Goal: Information Seeking & Learning: Find specific fact

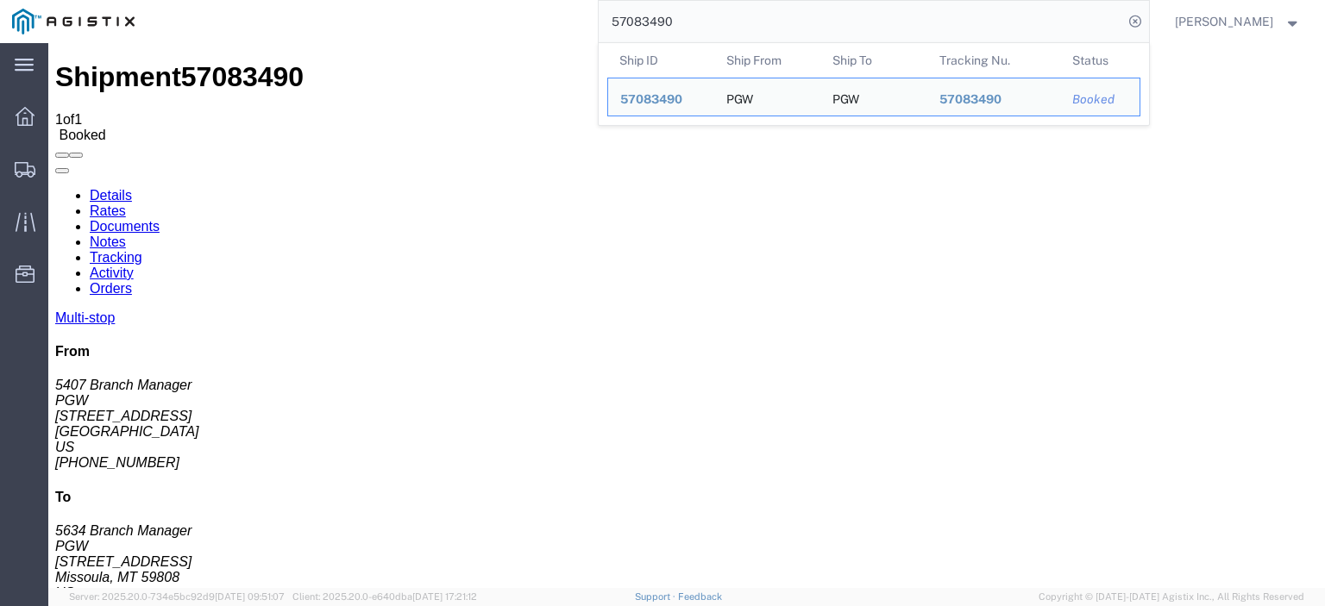
drag, startPoint x: 723, startPoint y: 28, endPoint x: 483, endPoint y: -9, distance: 242.5
click at [483, 0] on html "main_menu Created with Sketch. Collapse Menu Dashboard Shipments Traffic Resour…" at bounding box center [662, 303] width 1325 height 606
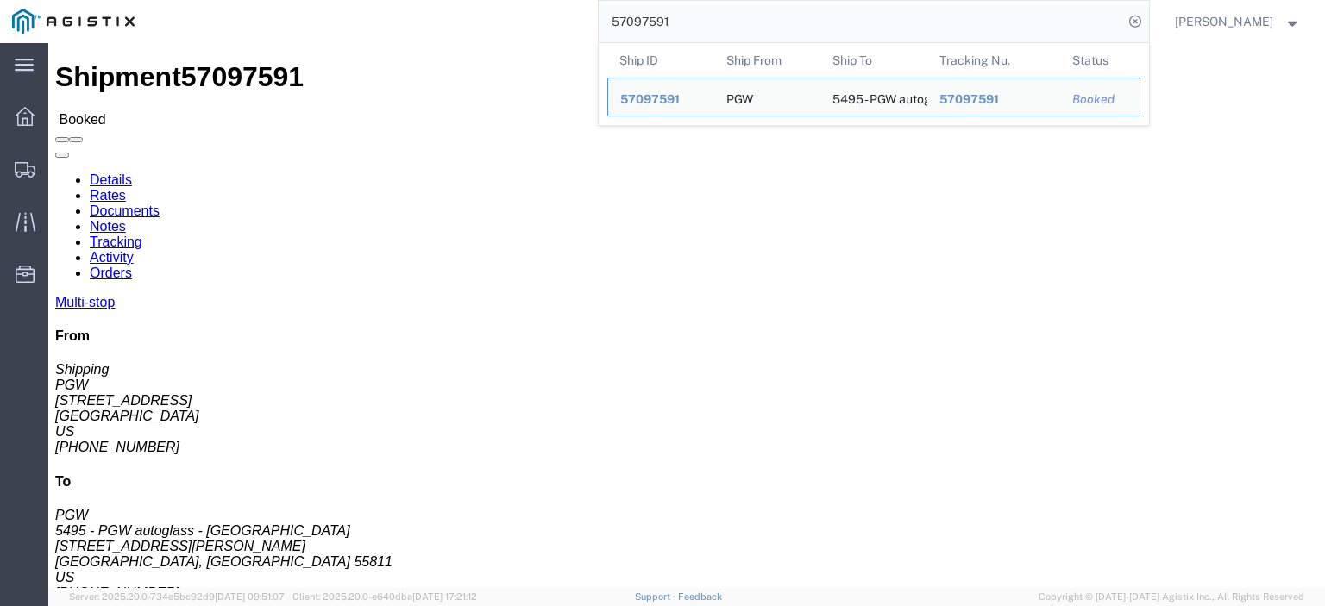
drag, startPoint x: 72, startPoint y: 209, endPoint x: 20, endPoint y: 208, distance: 51.8
click address "PGW (Shipping) [STREET_ADDRESS] [PHONE_NUMBER] [EMAIL_ADDRESS][DOMAIN_NAME]"
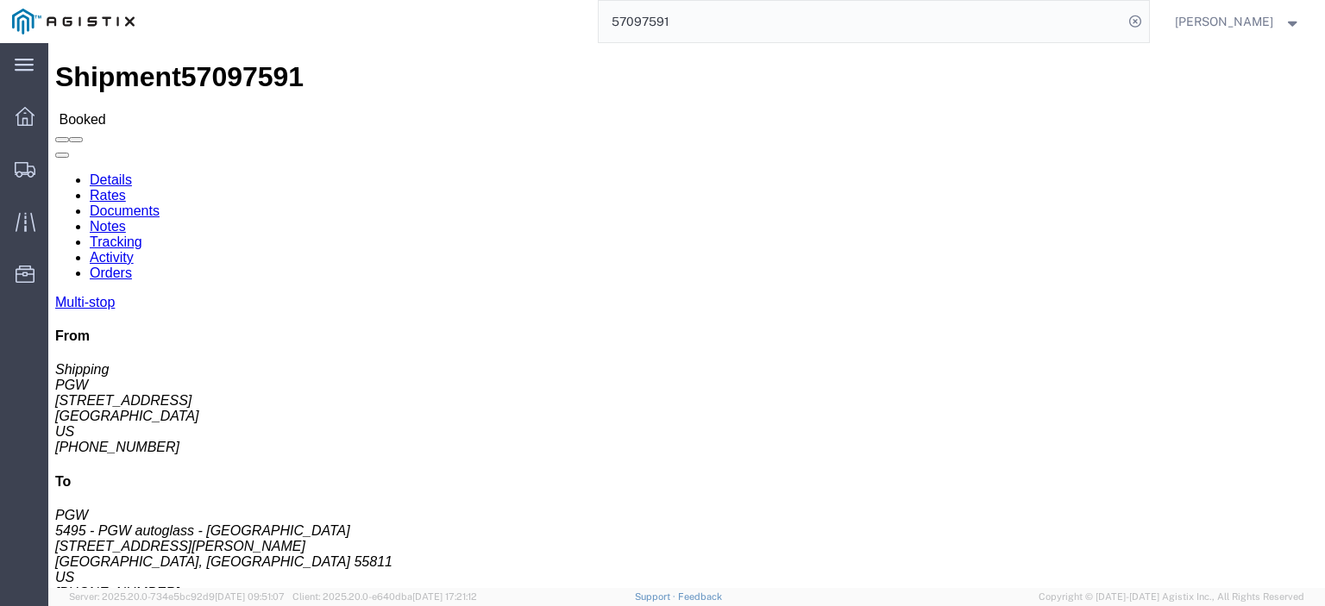
copy address "[STREET_ADDRESS]"
drag, startPoint x: 341, startPoint y: 204, endPoint x: 241, endPoint y: 208, distance: 99.3
click div "Ship To 5495 - PGW autoglass - Duluth (PGW) 5495 [STREET_ADDRESS][PERSON_NAME] …"
copy address "[STREET_ADDRESS][PERSON_NAME]"
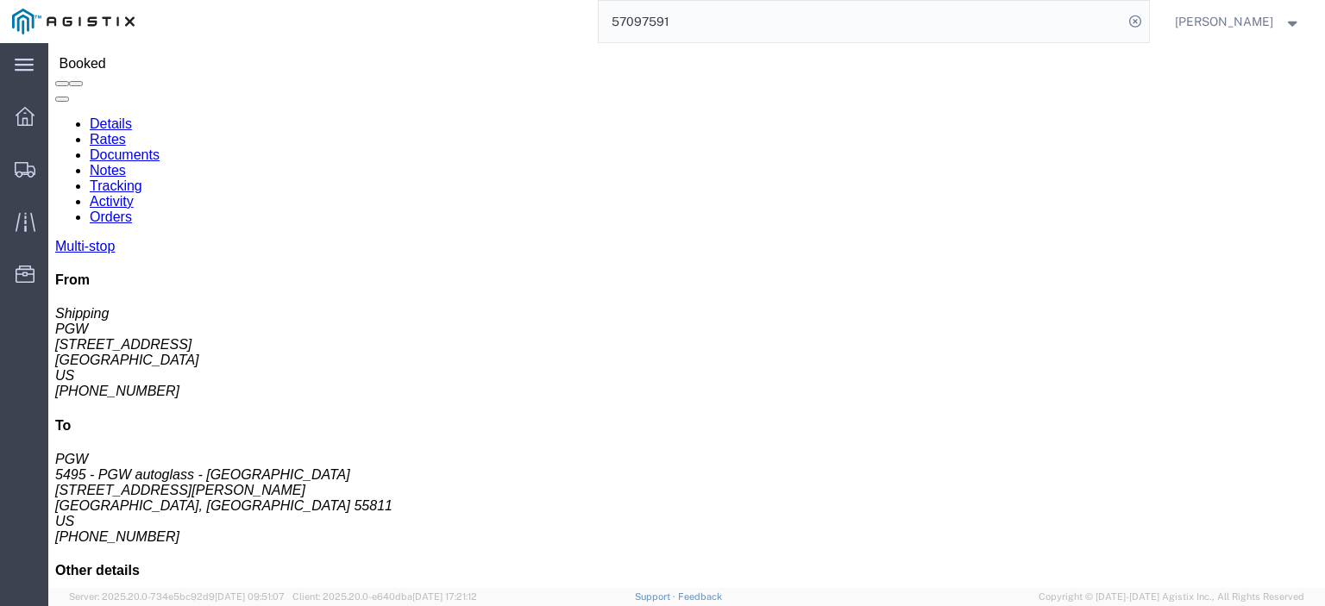
scroll to position [86, 0]
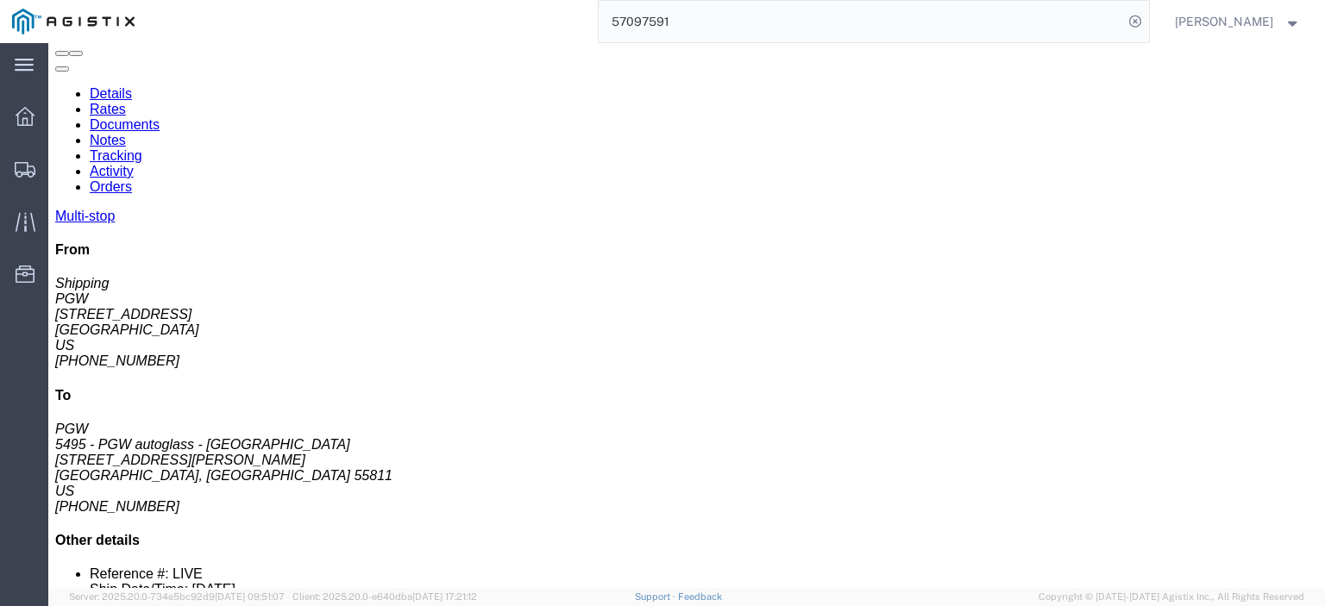
drag, startPoint x: 296, startPoint y: 424, endPoint x: 208, endPoint y: 423, distance: 88.0
click td "5568 - PGW autoglass - [GEOGRAPHIC_DATA] [STREET_ADDRESS]"
copy div "[STREET_ADDRESS]"
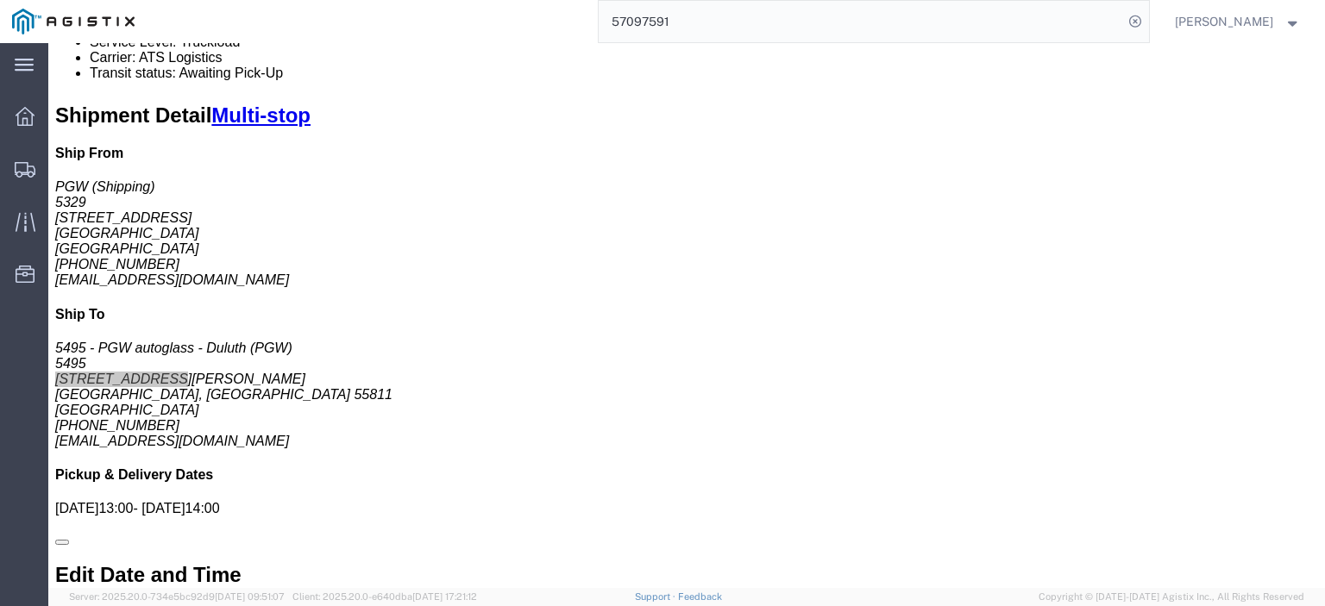
scroll to position [1121, 0]
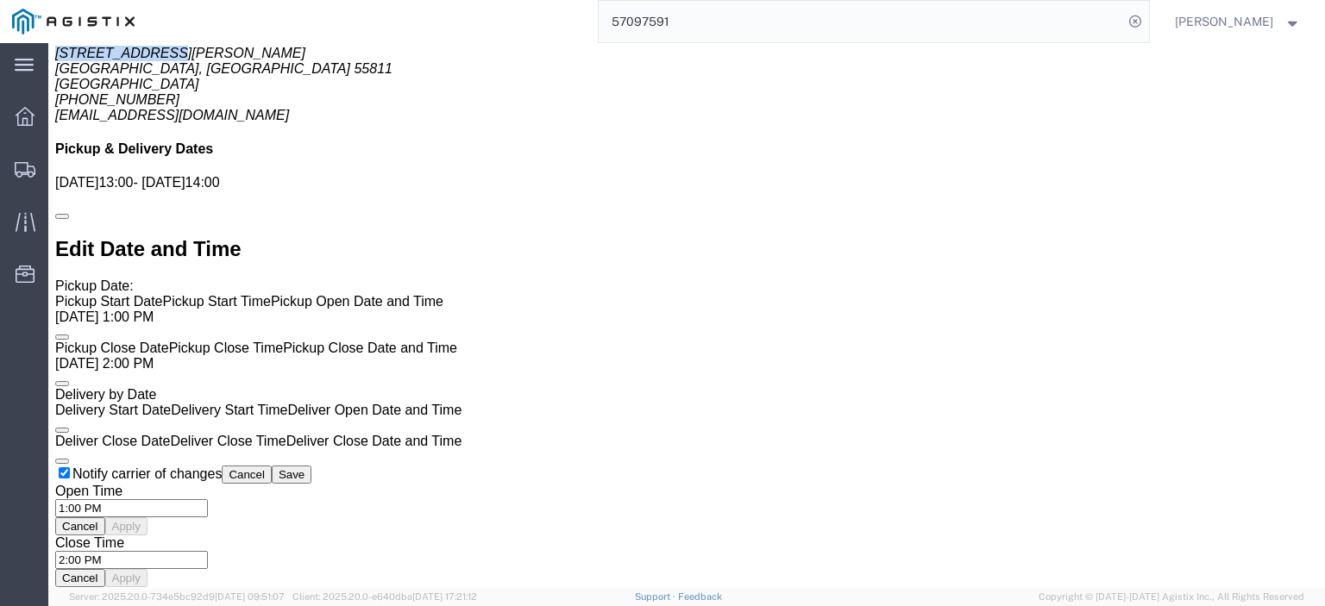
click link "Rates"
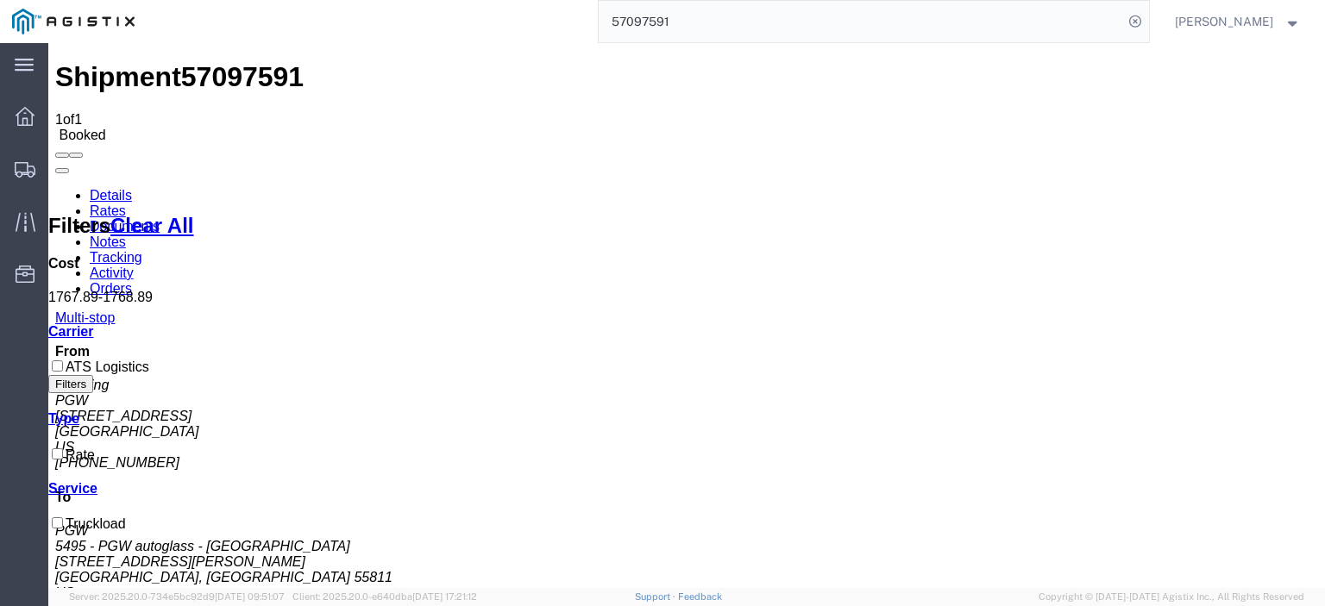
click at [126, 235] on link "Notes" at bounding box center [108, 242] width 36 height 15
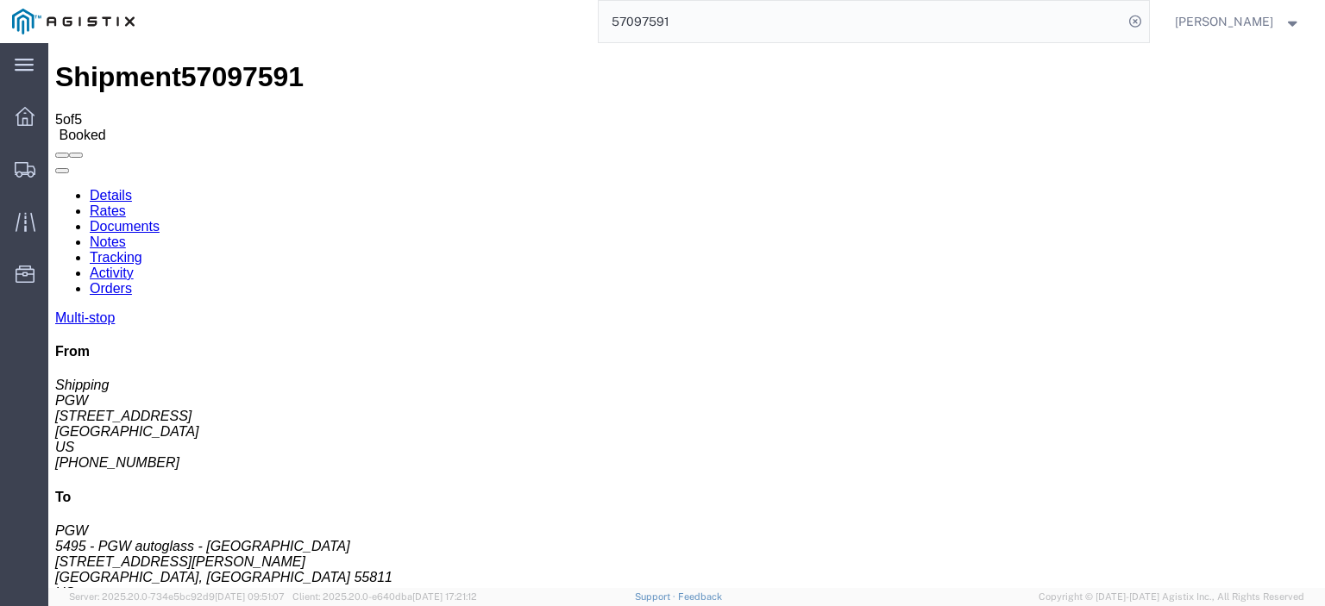
drag, startPoint x: 752, startPoint y: 38, endPoint x: 488, endPoint y: 16, distance: 264.8
click at [500, 16] on div "57097591" at bounding box center [648, 21] width 1002 height 43
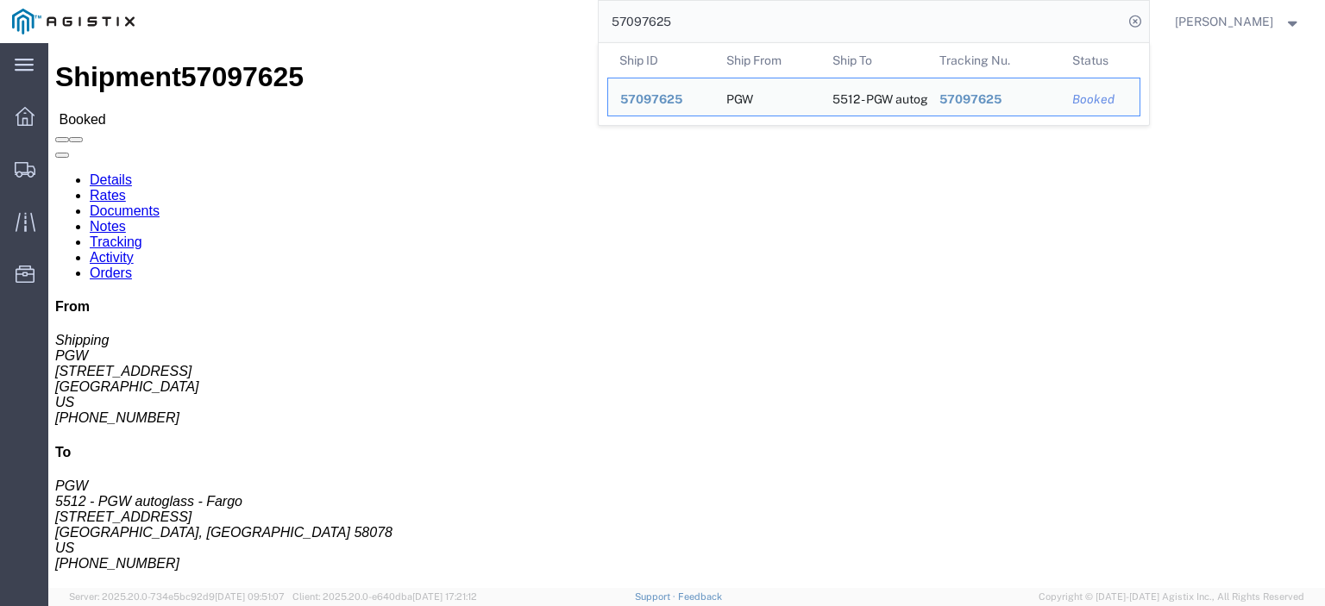
drag, startPoint x: 126, startPoint y: 201, endPoint x: -26, endPoint y: 195, distance: 151.9
click html "Shipment 57097625 Booked Details Rates Documents Notes Tracking Activity Orders…"
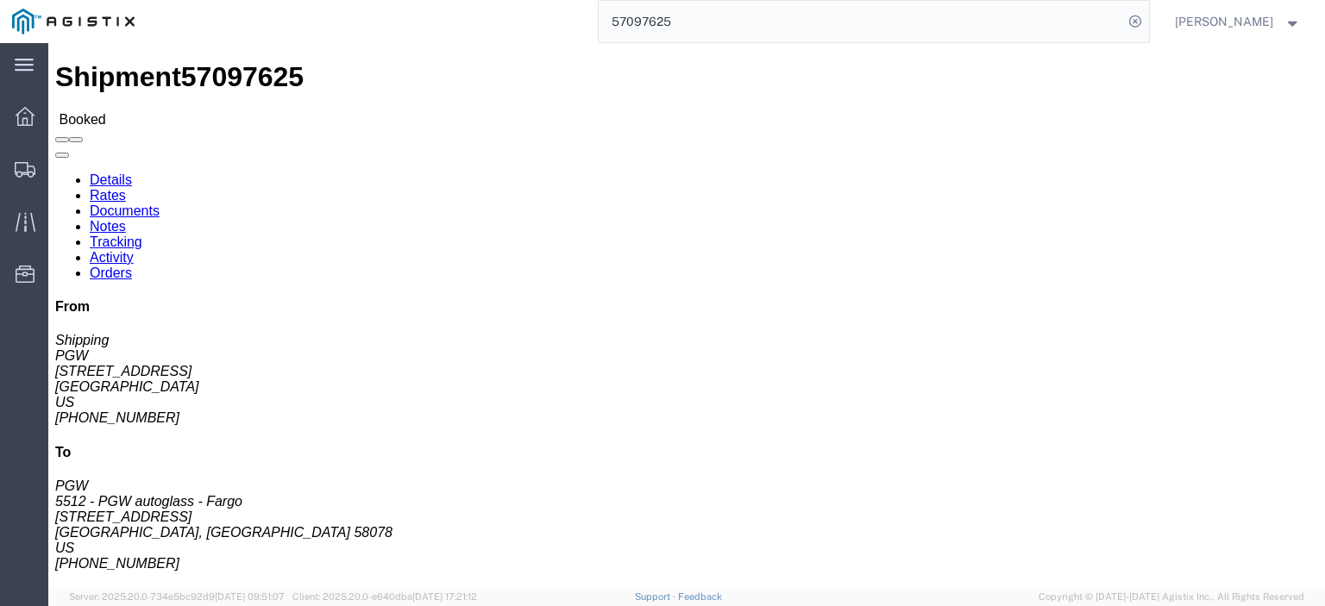
copy address "[STREET_ADDRESS]"
drag, startPoint x: 361, startPoint y: 202, endPoint x: 243, endPoint y: 200, distance: 117.3
click div "Ship To 5512 - PGW autoglass - Fargo (PGW) [STREET_ADDRESS] [PHONE_NUMBER] [EMA…"
drag, startPoint x: 279, startPoint y: 187, endPoint x: 266, endPoint y: 195, distance: 15.8
click address "5512 - PGW autoglass - Fargo (PGW) 5512 [STREET_ADDRESS] [PHONE_NUMBER] [EMAIL_…"
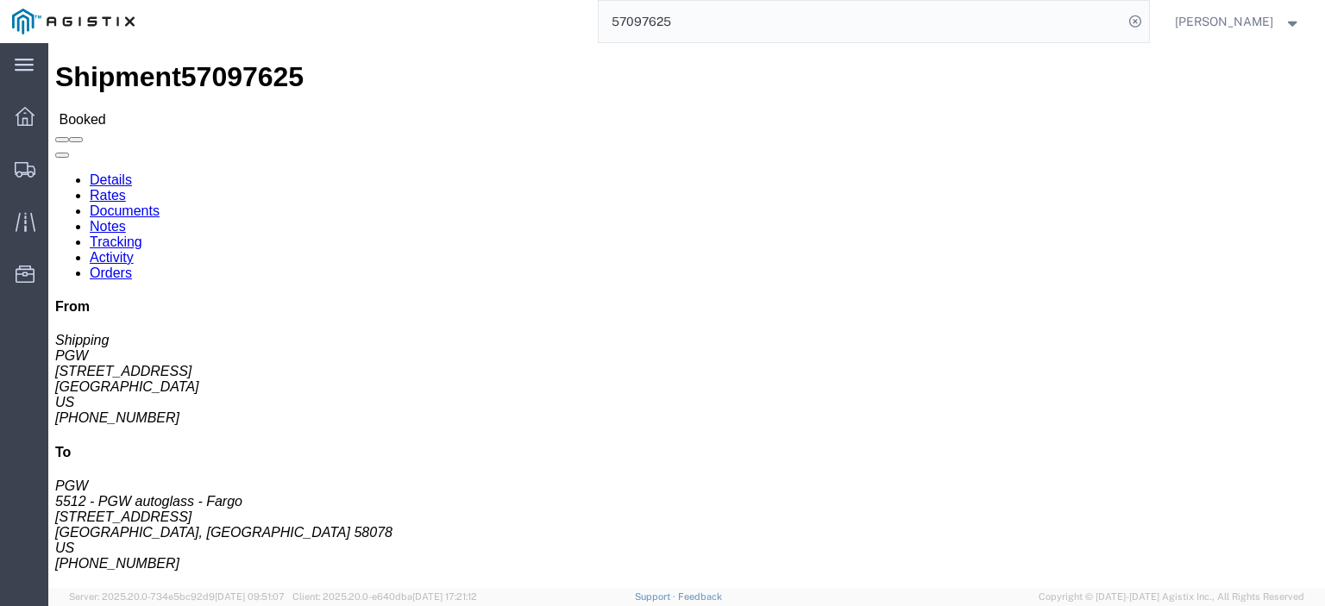
drag, startPoint x: 342, startPoint y: 200, endPoint x: 265, endPoint y: 198, distance: 76.8
click div "Ship To 5512 - PGW autoglass - Fargo (PGW) [STREET_ADDRESS] [PHONE_NUMBER] [EMA…"
copy address "[STREET_ADDRESS]"
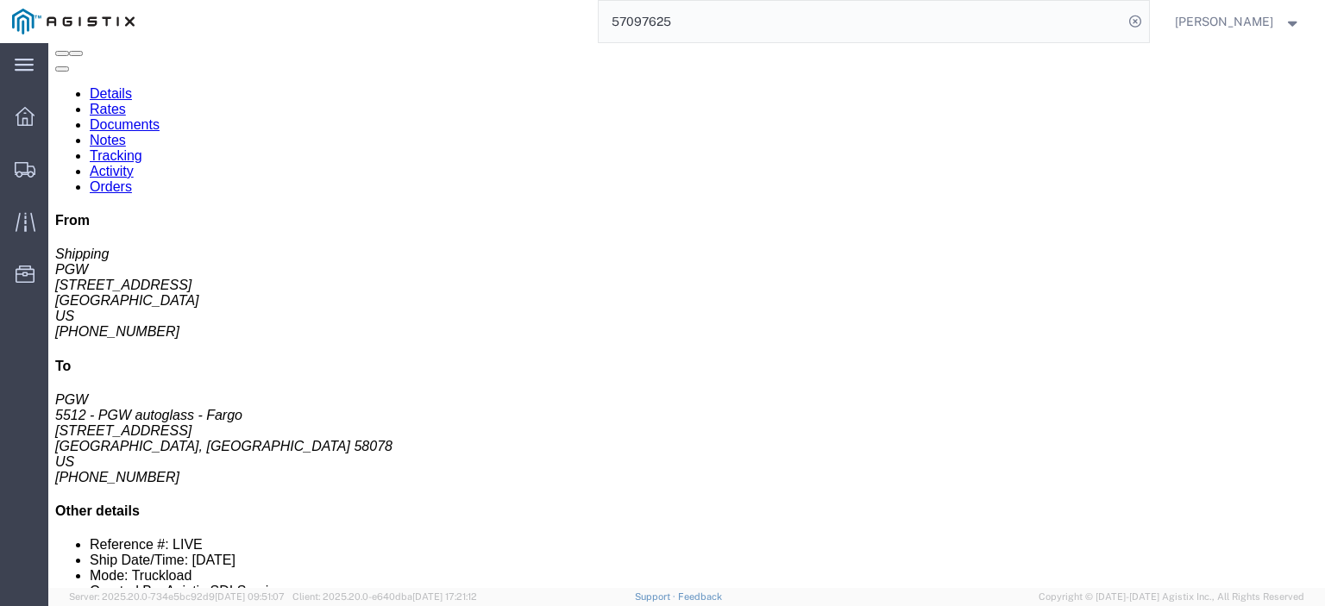
click link "Rates"
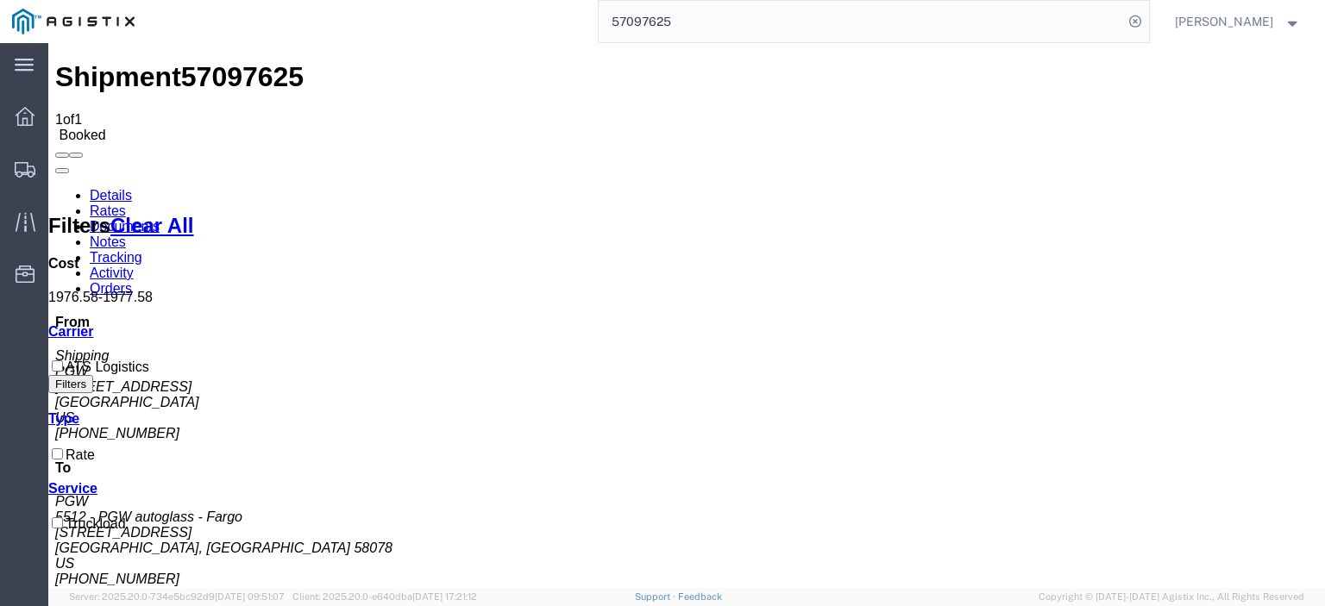
click at [126, 235] on link "Notes" at bounding box center [108, 242] width 36 height 15
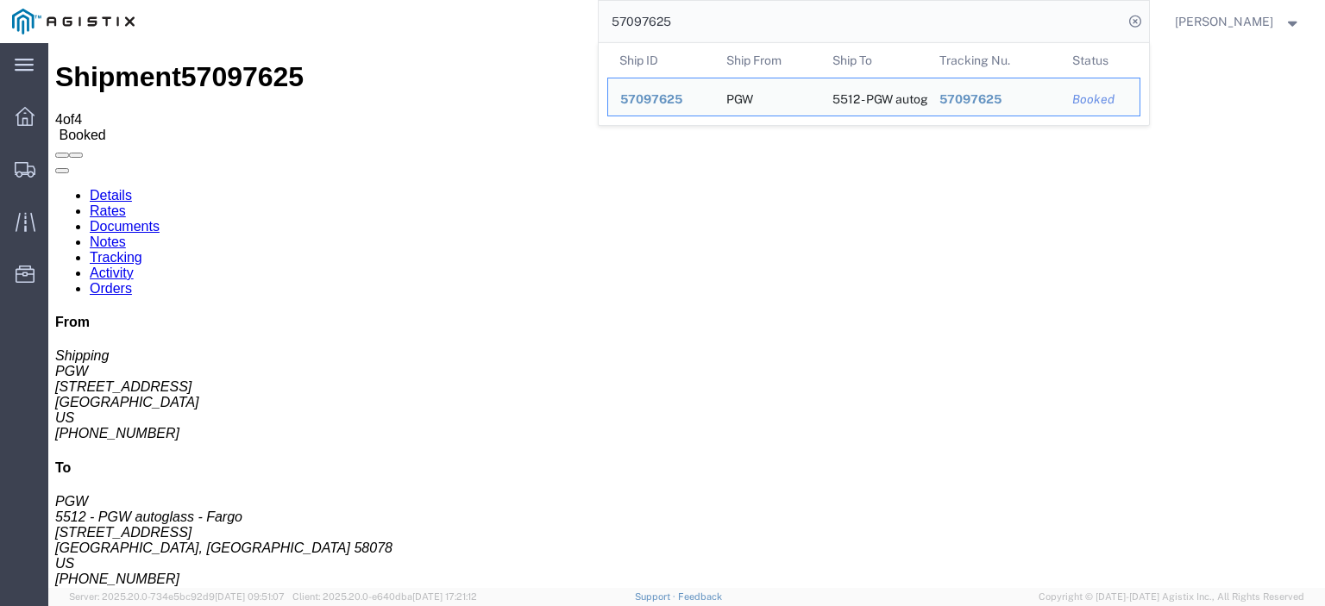
drag, startPoint x: 718, startPoint y: 23, endPoint x: 549, endPoint y: 16, distance: 169.2
click at [549, 16] on div "57097625 Ship ID Ship From Ship To Tracking Nu. Status Ship ID 57097625 Ship Fr…" at bounding box center [648, 21] width 1002 height 43
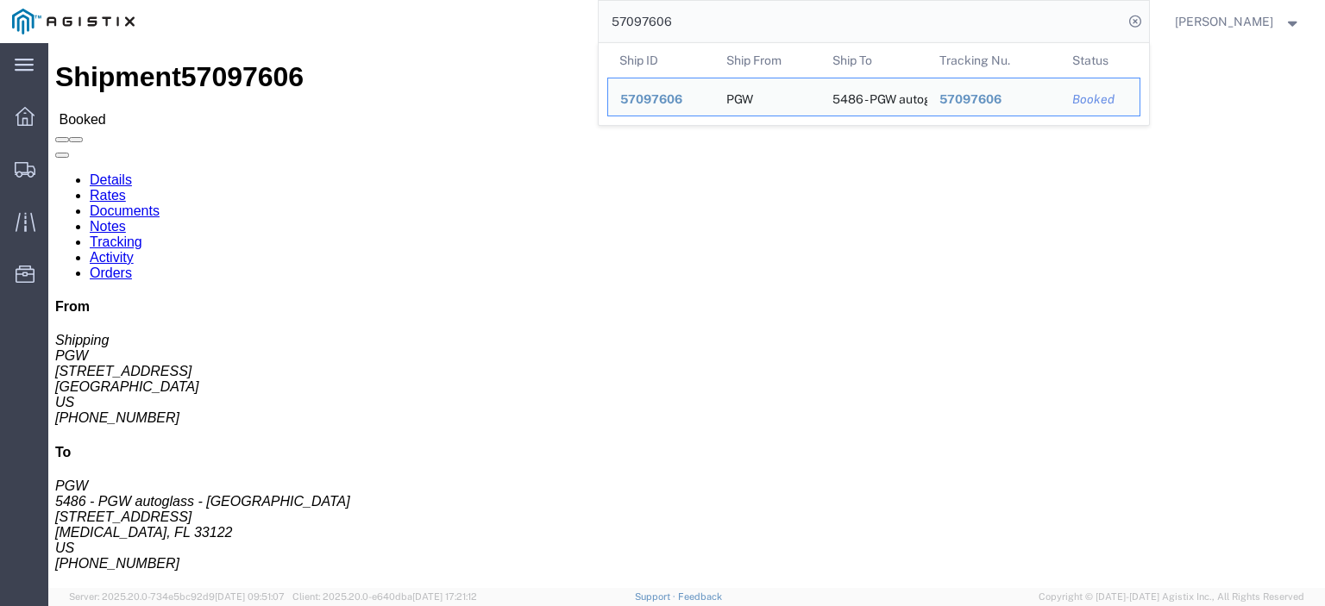
drag, startPoint x: 128, startPoint y: 200, endPoint x: 14, endPoint y: 203, distance: 113.9
click div "Ship From PGW (Shipping) [STREET_ADDRESS] [PHONE_NUMBER] [EMAIL_ADDRESS][DOMAIN…"
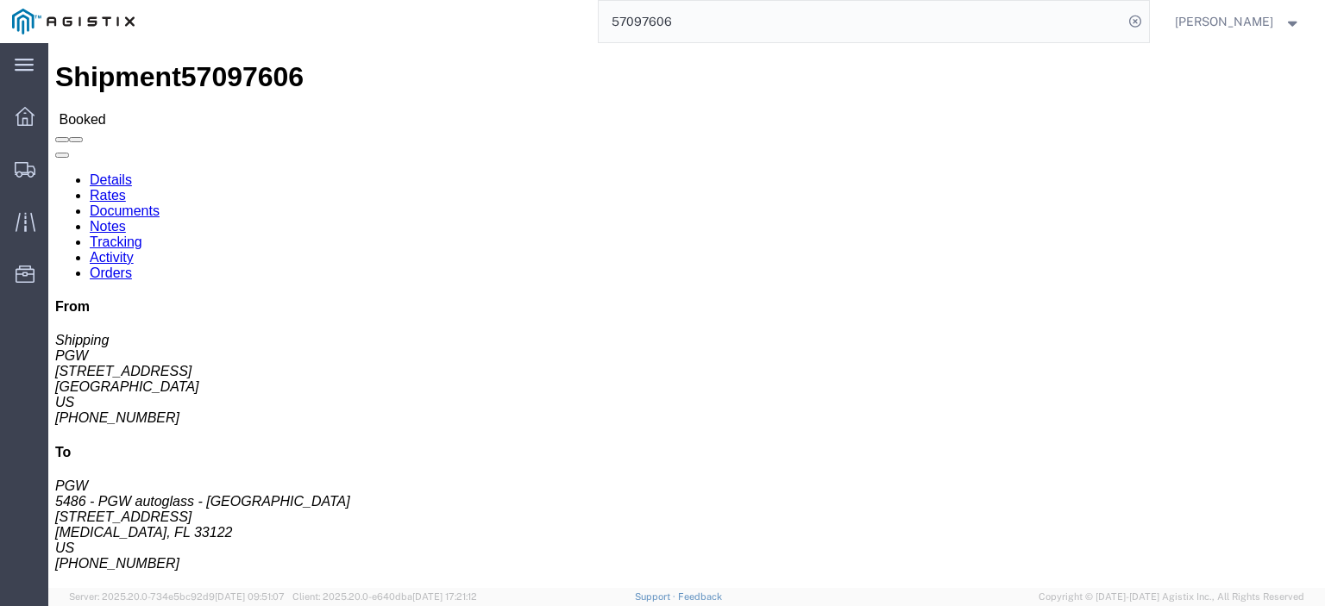
copy address "[STREET_ADDRESS]"
drag, startPoint x: 362, startPoint y: 192, endPoint x: 241, endPoint y: 201, distance: 121.9
click div "Ship From PGW (Shipping) [STREET_ADDRESS] [PHONE_NUMBER] [EMAIL_ADDRESS][DOMAIN…"
click address "5486 - PGW autoglass - [GEOGRAPHIC_DATA] (PGW) 5486 [STREET_ADDRESS][MEDICAL_DA…"
drag, startPoint x: 397, startPoint y: 198, endPoint x: 242, endPoint y: 207, distance: 154.7
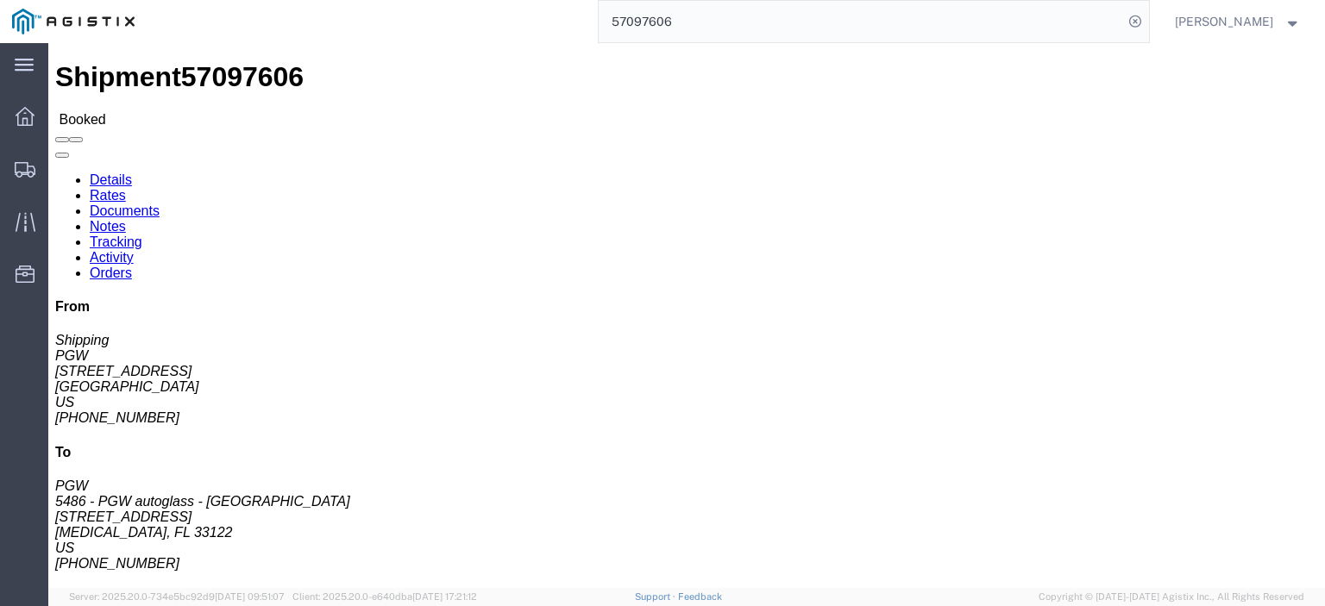
click div "Ship To 5486 - PGW autoglass - [GEOGRAPHIC_DATA] (PGW) 5486 [STREET_ADDRESS][ME…"
copy address "[STREET_ADDRESS]"
drag, startPoint x: 285, startPoint y: 180, endPoint x: 244, endPoint y: 166, distance: 42.8
click div "Ship To 5486 - PGW autoglass - [GEOGRAPHIC_DATA] (PGW) 5486 [STREET_ADDRESS][ME…"
copy address "5486 - PGW autoglass - [GEOGRAPHIC_DATA] (PGW) 5486"
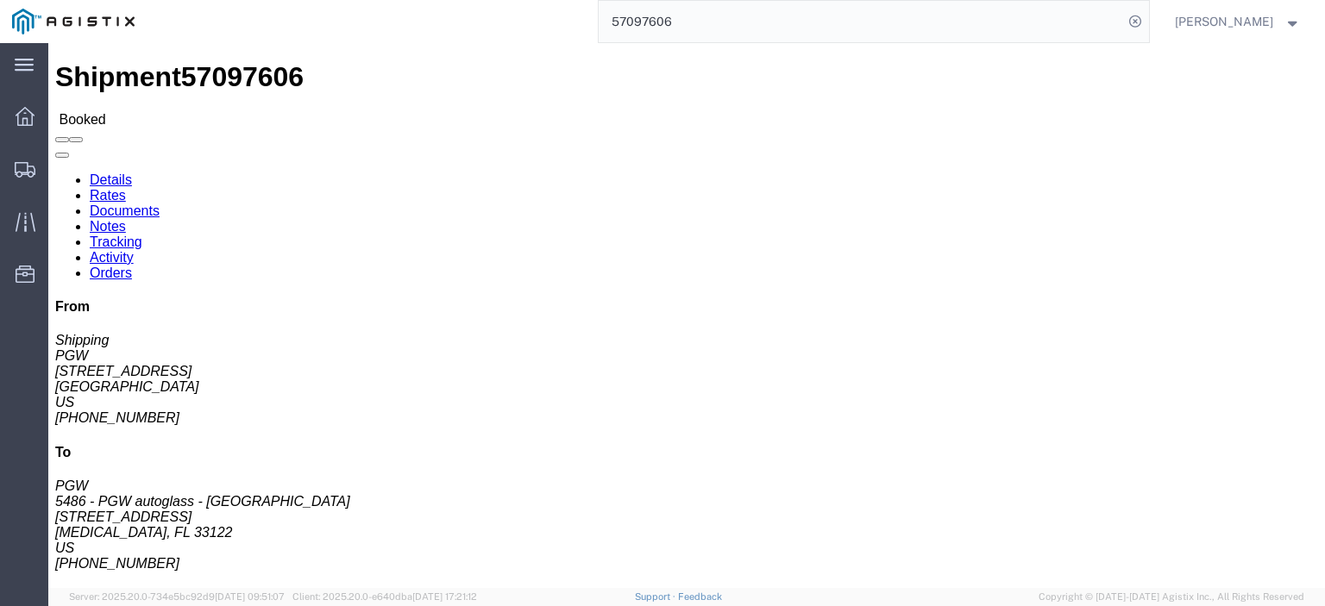
drag, startPoint x: 329, startPoint y: 222, endPoint x: 228, endPoint y: 223, distance: 101.8
click div "Ship From PGW (Shipping) [STREET_ADDRESS] [PHONE_NUMBER] [EMAIL_ADDRESS][DOMAIN…"
click address "5486 - PGW autoglass - [GEOGRAPHIC_DATA] (PGW) 5486 [STREET_ADDRESS][MEDICAL_DA…"
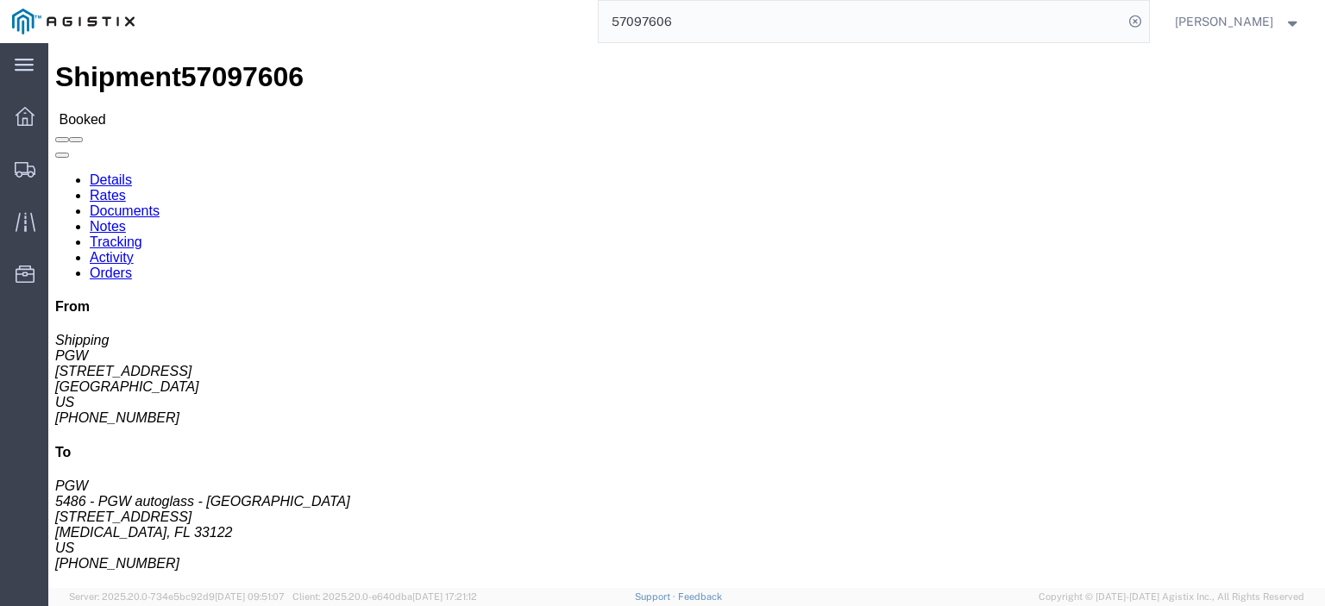
copy address "[MEDICAL_DATA], FL 33122"
drag, startPoint x: 423, startPoint y: 273, endPoint x: 244, endPoint y: 280, distance: 178.7
click div "Ship To 5486 - PGW autoglass - [GEOGRAPHIC_DATA] (PGW) 5486 [STREET_ADDRESS][ME…"
copy address "[EMAIL_ADDRESS][DOMAIN_NAME]"
drag, startPoint x: 310, startPoint y: 250, endPoint x: 239, endPoint y: 256, distance: 71.0
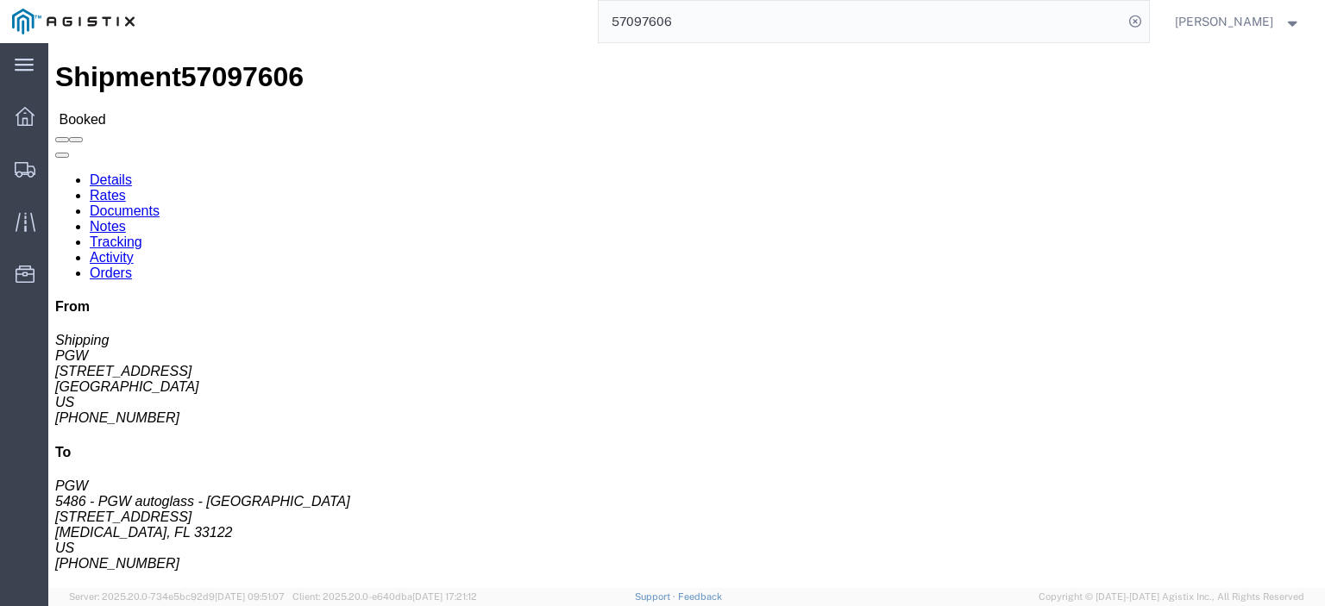
click div "Ship To 5486 - PGW autoglass - [GEOGRAPHIC_DATA] (PGW) 5486 [STREET_ADDRESS][ME…"
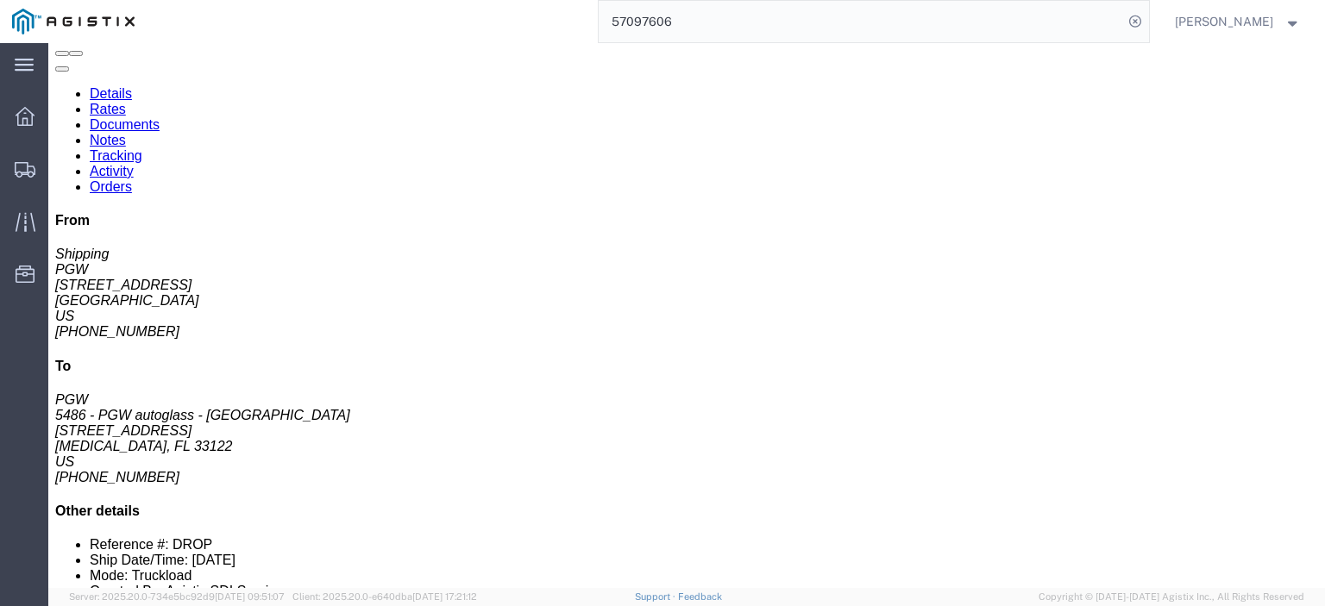
click link "Rates"
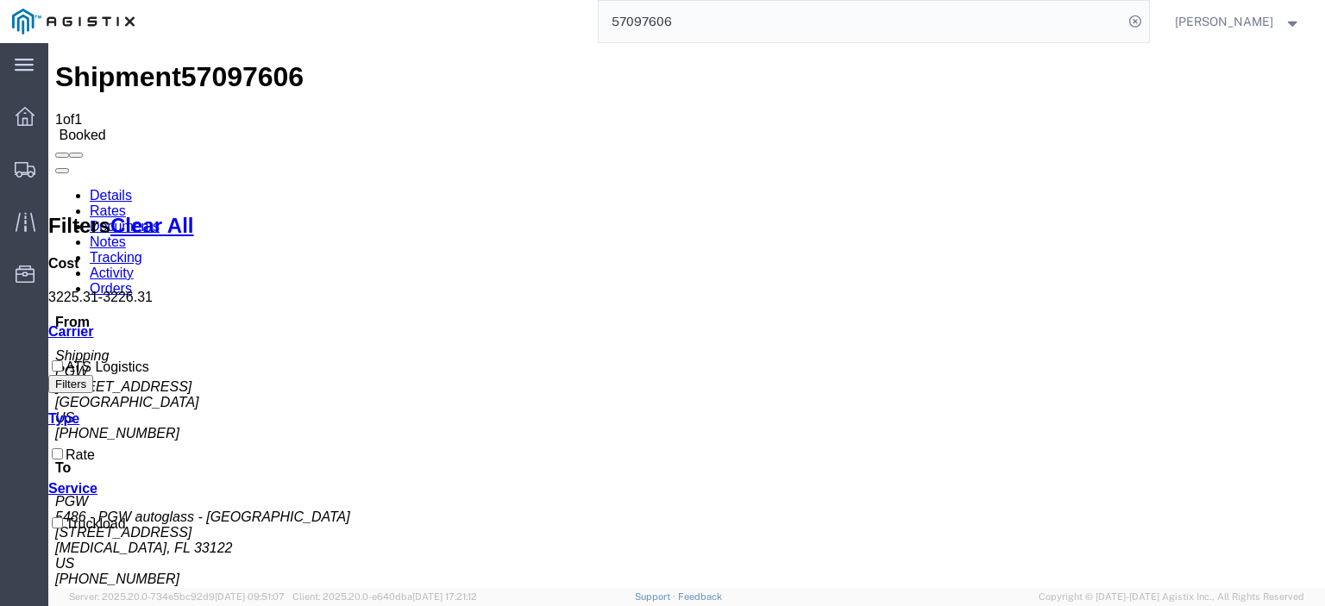
click at [126, 235] on link "Notes" at bounding box center [108, 242] width 36 height 15
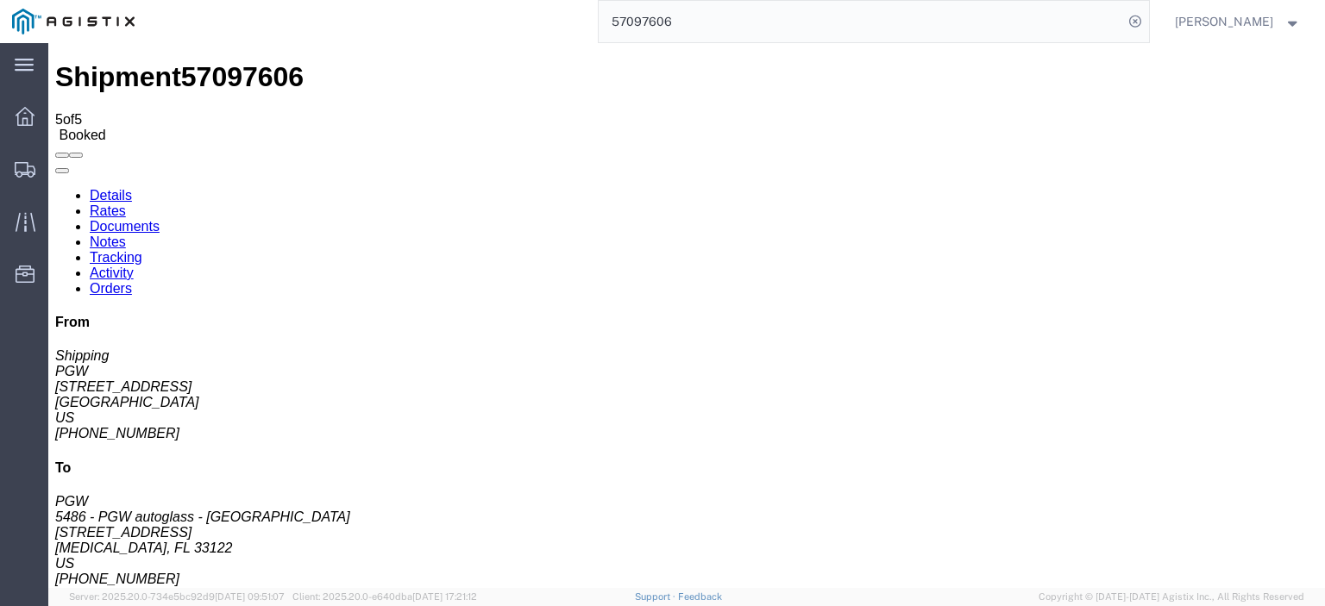
drag, startPoint x: 726, startPoint y: 10, endPoint x: 380, endPoint y: -19, distance: 347.1
click at [380, 0] on html "main_menu Created with Sketch. Collapse Menu Dashboard Shipments Traffic Resour…" at bounding box center [662, 303] width 1325 height 606
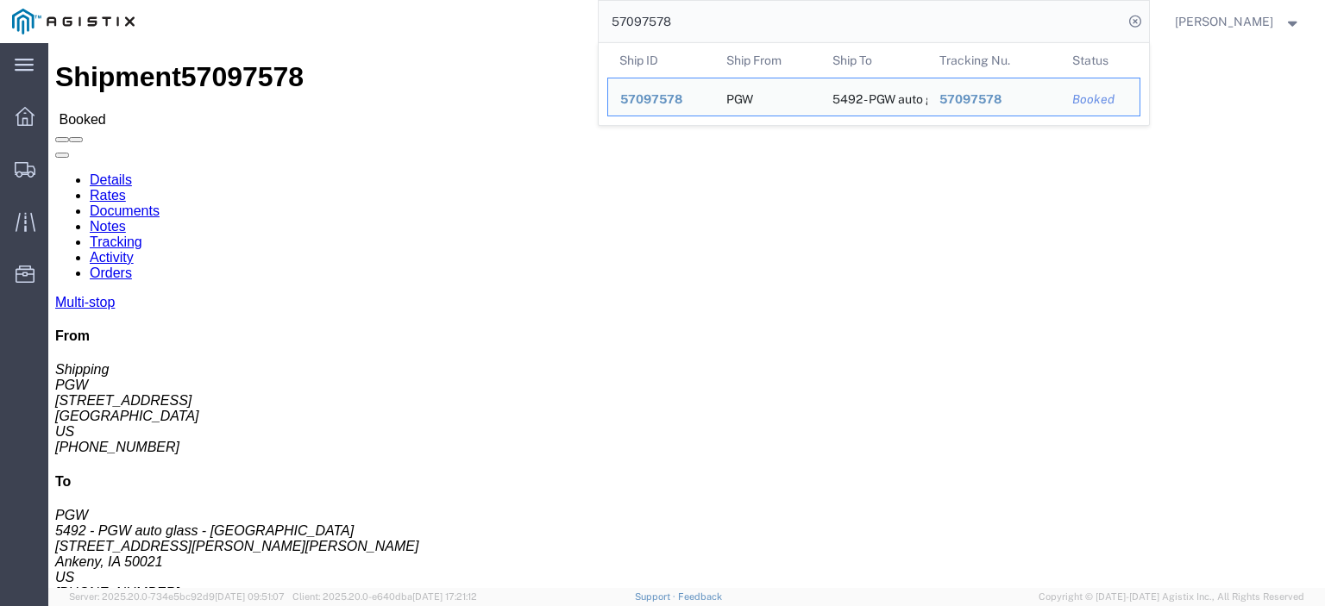
drag, startPoint x: 82, startPoint y: 201, endPoint x: 9, endPoint y: 205, distance: 73.4
click div "Ship From PGW (Shipping) [STREET_ADDRESS] [PHONE_NUMBER] [EMAIL_ADDRESS][DOMAIN…"
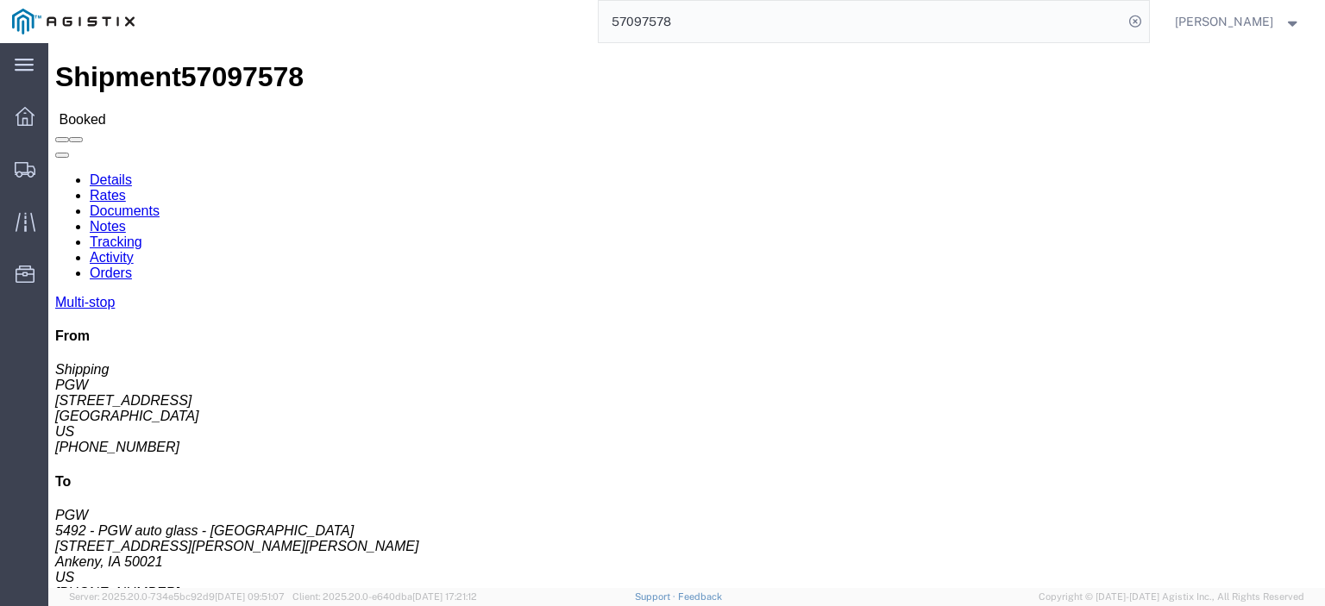
drag, startPoint x: 475, startPoint y: 201, endPoint x: 224, endPoint y: 206, distance: 251.0
click div "Ship From PGW (Shipping) [STREET_ADDRESS] [PHONE_NUMBER] [EMAIL_ADDRESS][DOMAIN…"
click address "5492 - PGW auto glass - [GEOGRAPHIC_DATA] (PGW) 5492 [STREET_ADDRESS][PERSON_NA…"
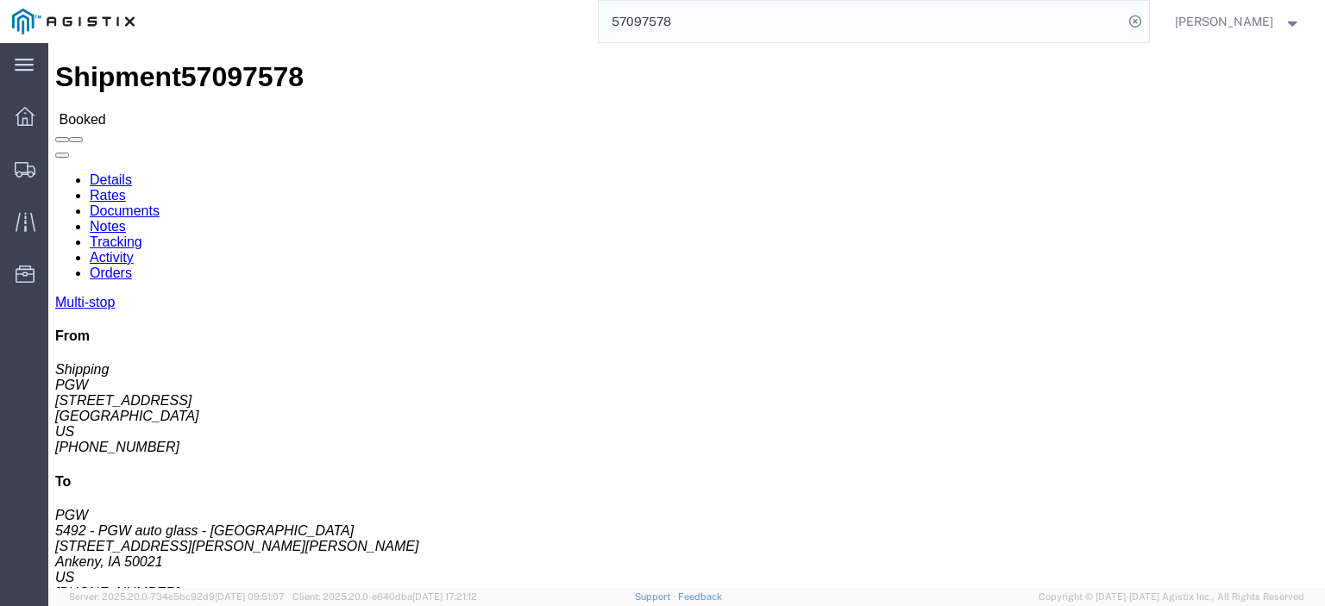
click address "5492 - PGW auto glass - [GEOGRAPHIC_DATA] (PGW) 5492 [STREET_ADDRESS][PERSON_NA…"
drag, startPoint x: 280, startPoint y: 185, endPoint x: 238, endPoint y: 170, distance: 45.0
click div "Ship To 5492 - PGW auto glass - [GEOGRAPHIC_DATA] (PGW) 5492 [STREET_ADDRESS][P…"
drag, startPoint x: 343, startPoint y: 218, endPoint x: 228, endPoint y: 214, distance: 115.6
click div "Ship From PGW (Shipping) [STREET_ADDRESS] [PHONE_NUMBER] [EMAIL_ADDRESS][DOMAIN…"
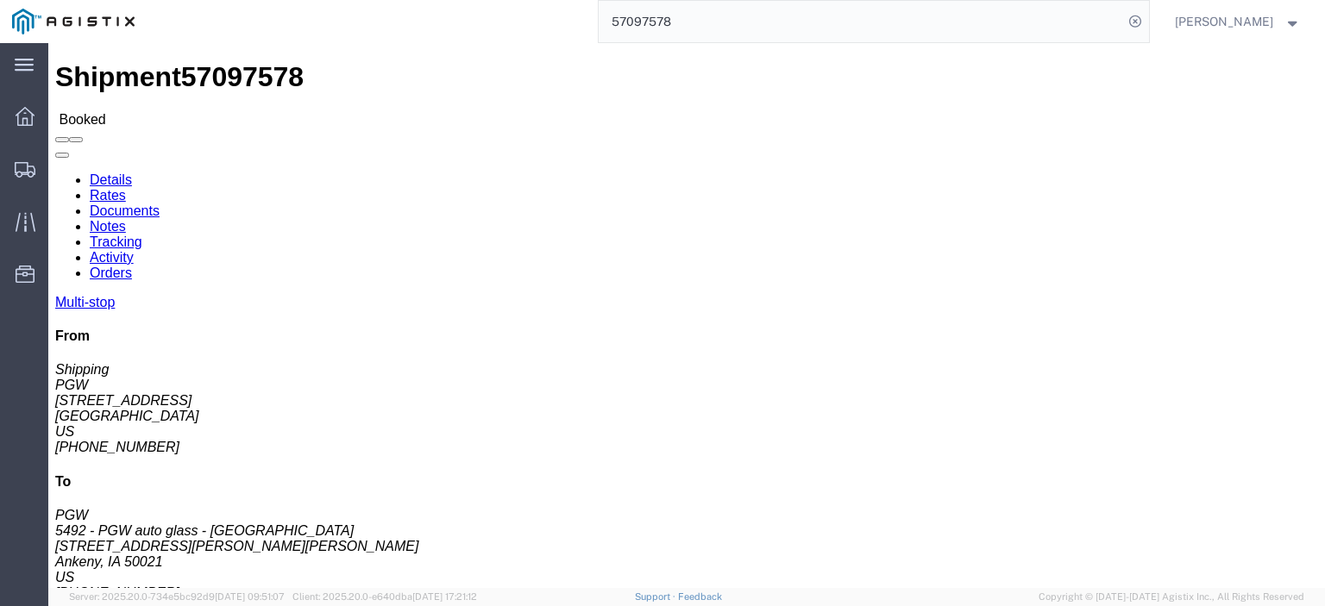
click address "5492 - PGW auto glass - [GEOGRAPHIC_DATA] (PGW) 5492 [STREET_ADDRESS][PERSON_NA…"
drag, startPoint x: 266, startPoint y: 216, endPoint x: 317, endPoint y: 222, distance: 50.4
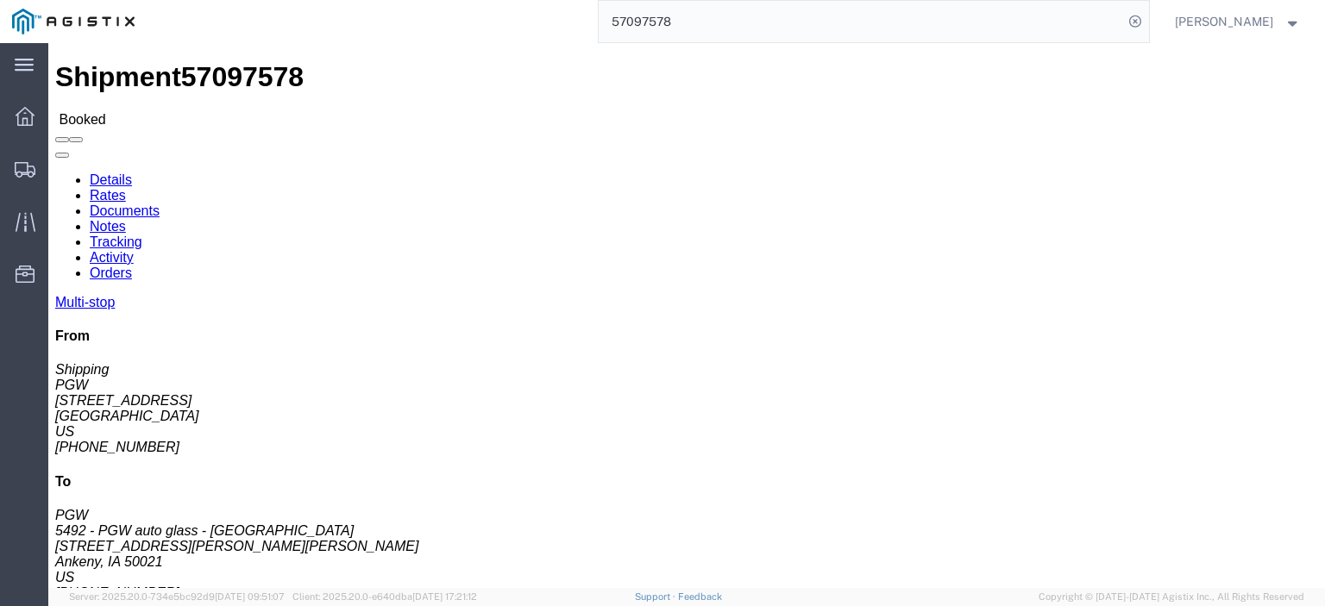
click address "5492 - PGW auto glass - [GEOGRAPHIC_DATA] (PGW) 5492 [STREET_ADDRESS][PERSON_NA…"
drag, startPoint x: 427, startPoint y: 282, endPoint x: 246, endPoint y: 280, distance: 181.1
click div "Ship To 5492 - PGW auto glass - [GEOGRAPHIC_DATA] (PGW) 5492 [STREET_ADDRESS][P…"
drag, startPoint x: 337, startPoint y: 254, endPoint x: 237, endPoint y: 254, distance: 100.0
click div "Ship To 5492 - PGW auto glass - [GEOGRAPHIC_DATA] (PGW) 5492 [STREET_ADDRESS][P…"
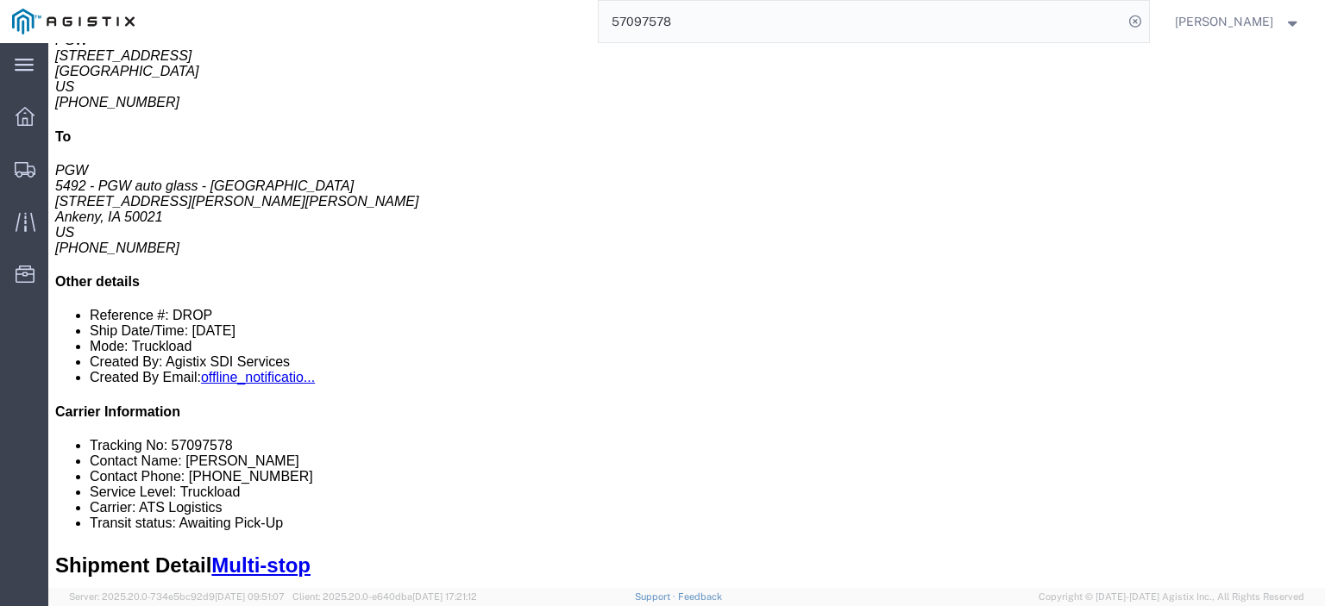
scroll to position [86, 0]
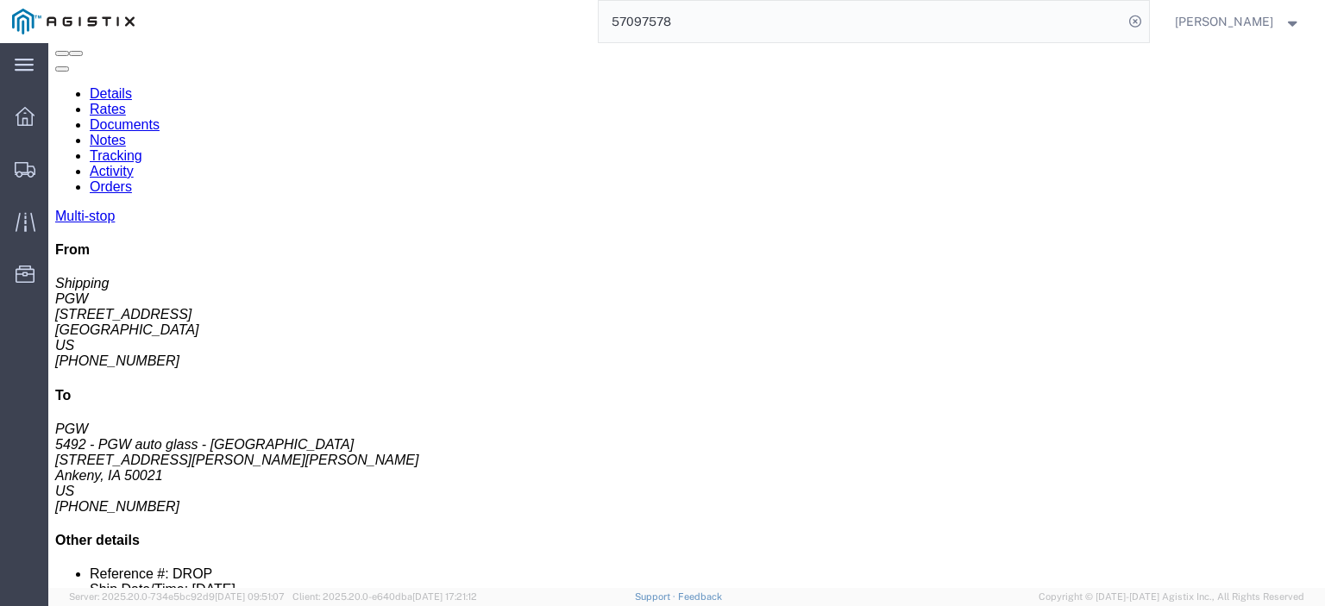
drag, startPoint x: 287, startPoint y: 422, endPoint x: 179, endPoint y: 426, distance: 107.9
click td "5496 - PGW autoglass - [GEOGRAPHIC_DATA] [STREET_ADDRESS]"
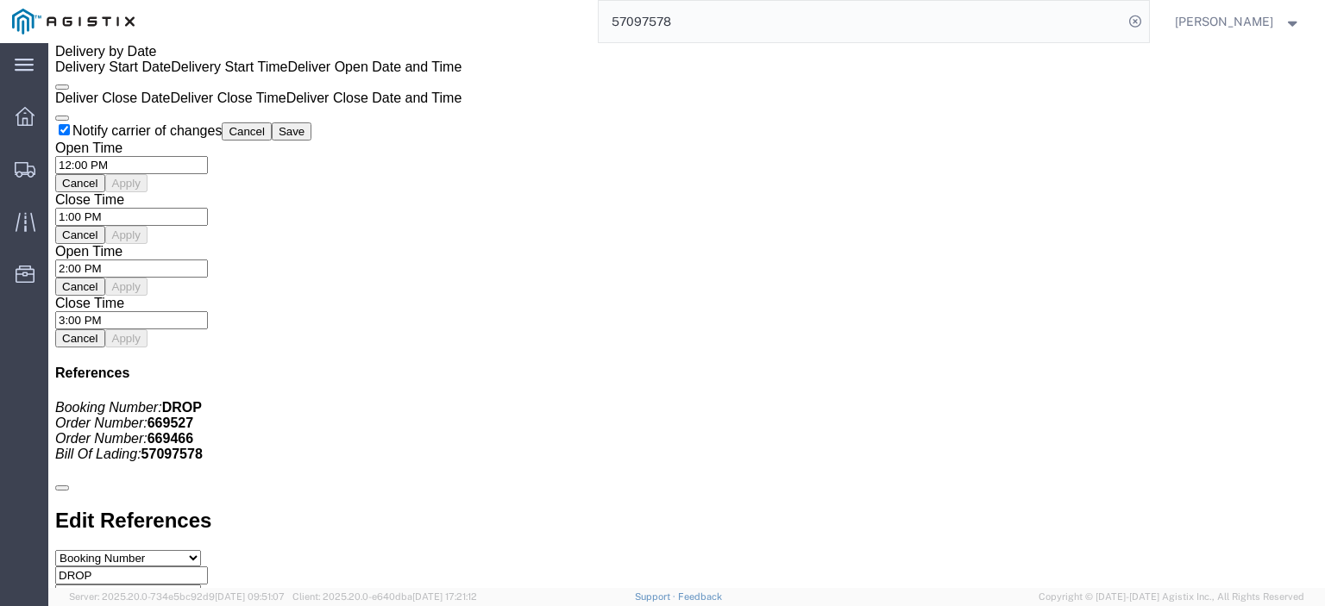
scroll to position [1294, 0]
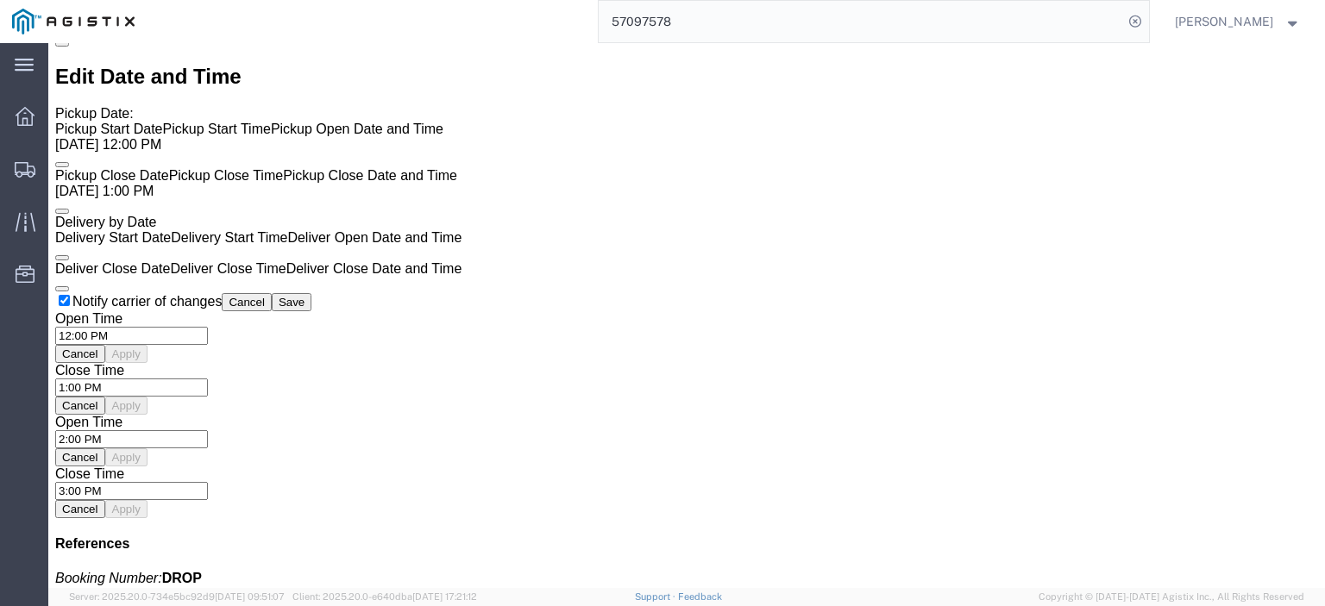
click link "Rates"
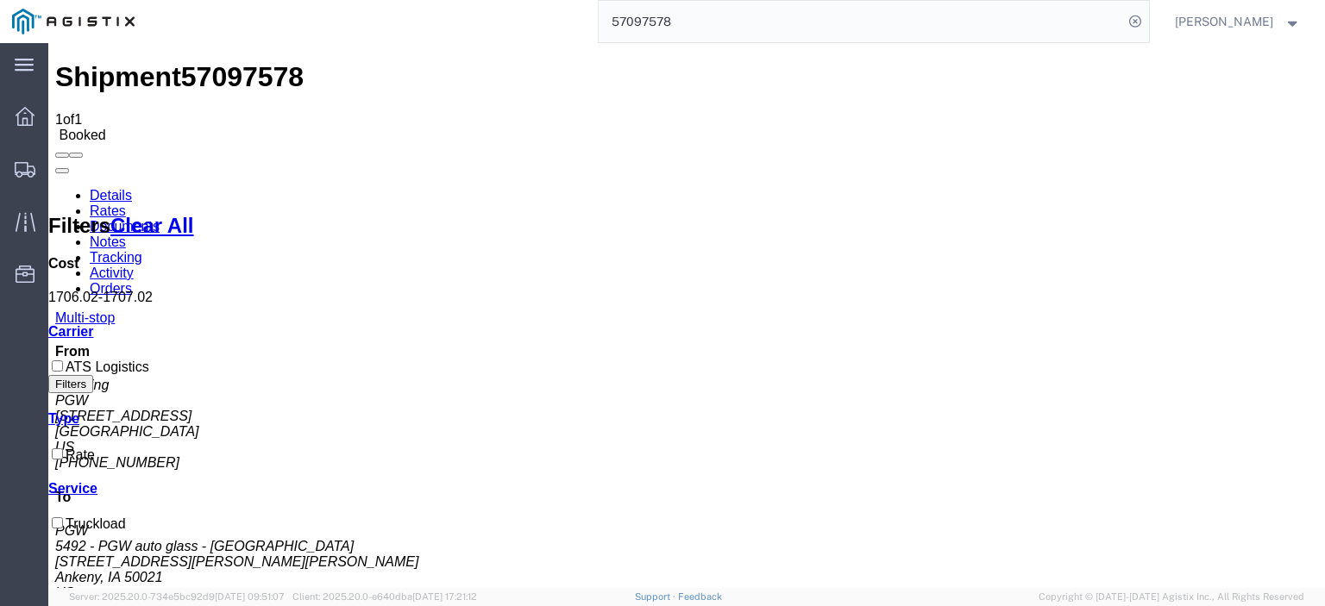
drag, startPoint x: 714, startPoint y: 23, endPoint x: 487, endPoint y: 6, distance: 227.5
click at [491, 9] on div "57097578" at bounding box center [648, 21] width 1002 height 43
type input "c"
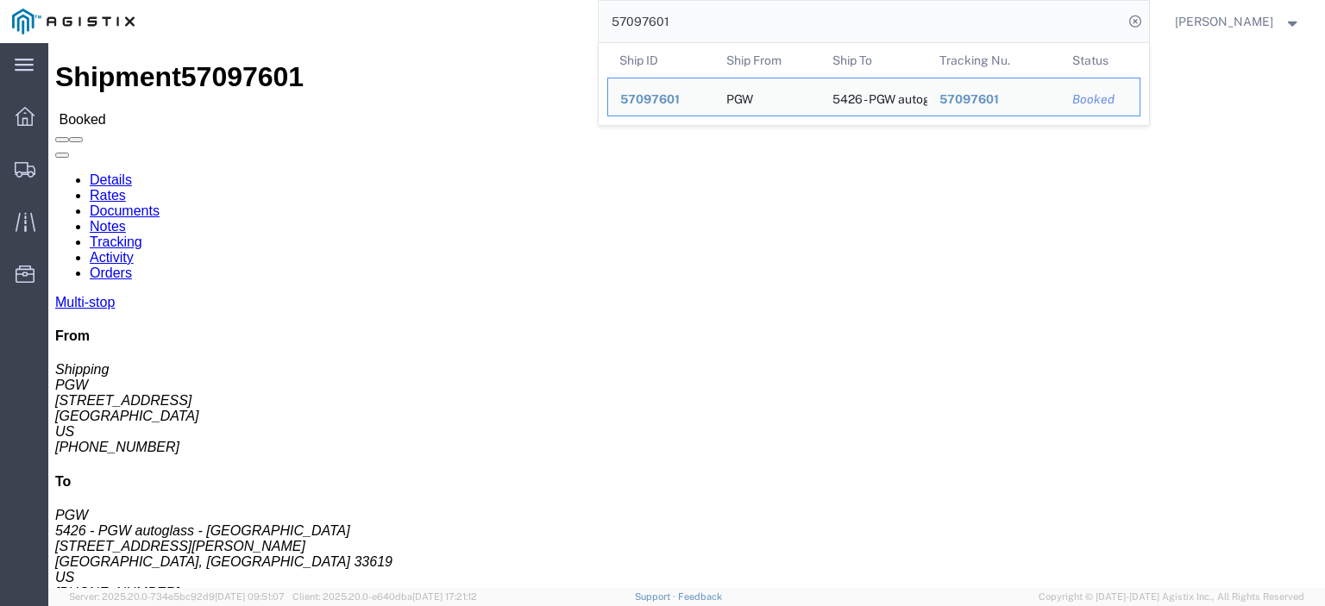
drag, startPoint x: 48, startPoint y: 203, endPoint x: 9, endPoint y: 204, distance: 39.7
click div "Ship From PGW (Shipping) [STREET_ADDRESS] [PHONE_NUMBER] [EMAIL_ADDRESS][DOMAIN…"
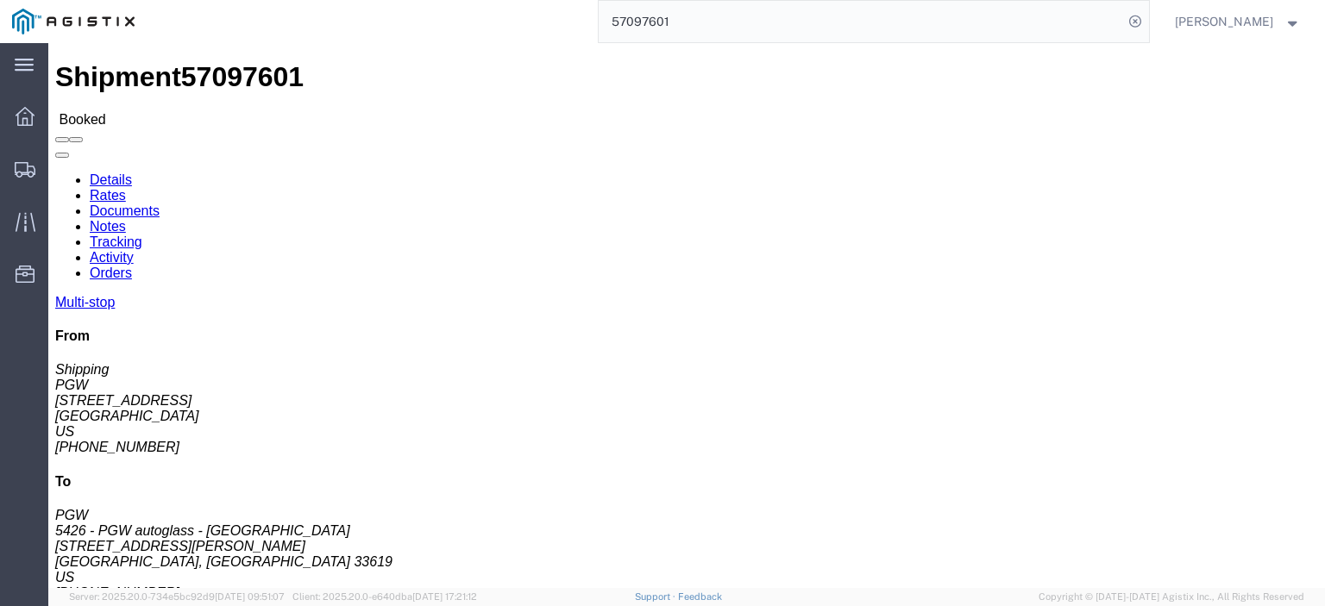
drag, startPoint x: 345, startPoint y: 204, endPoint x: 244, endPoint y: 206, distance: 100.9
click div "Ship To 5426 - PGW autoglass - [GEOGRAPHIC_DATA] (PGW) [STREET_ADDRESS][PERSON_…"
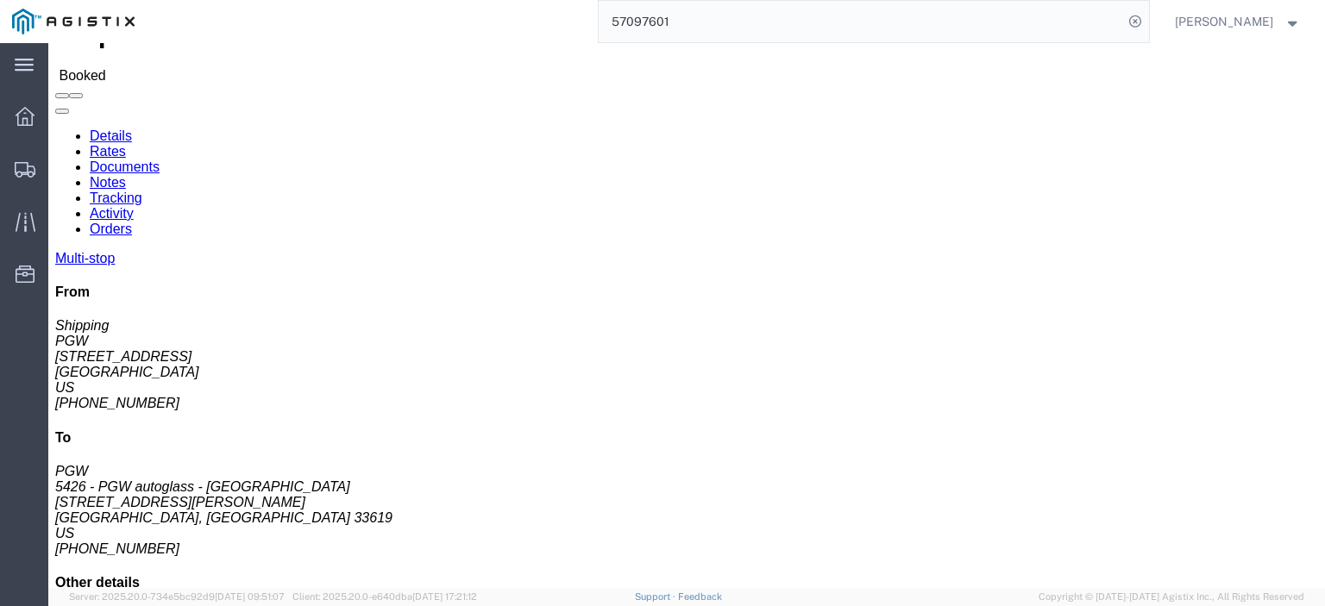
scroll to position [86, 0]
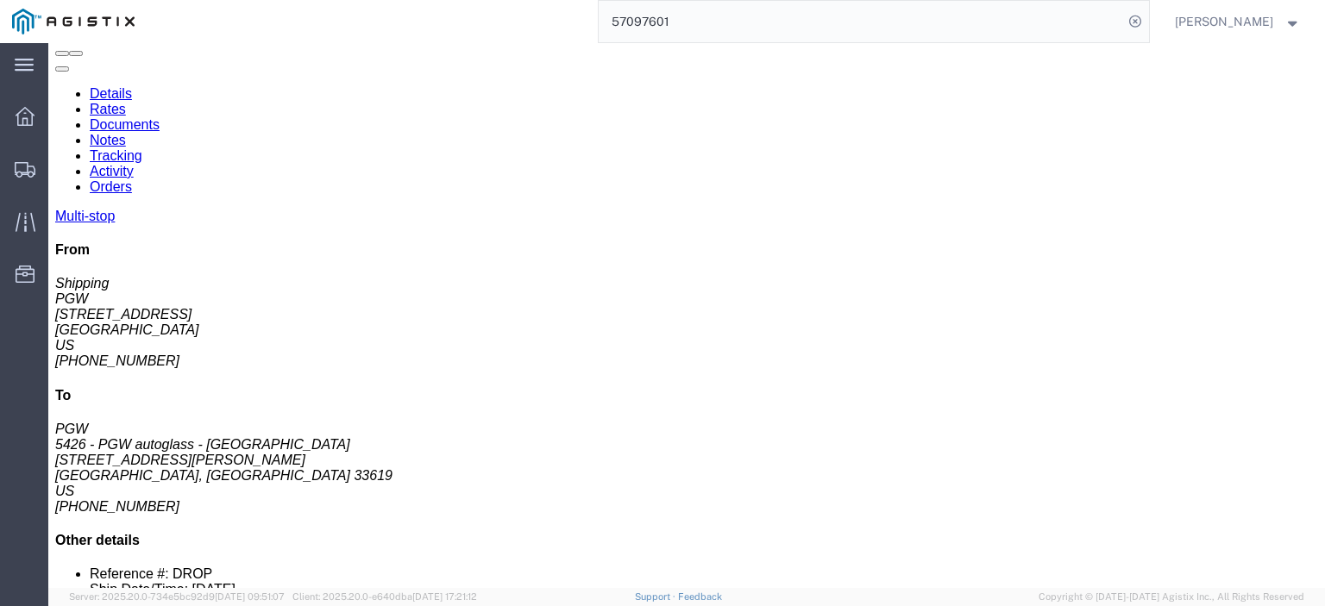
drag, startPoint x: 310, startPoint y: 422, endPoint x: 201, endPoint y: 425, distance: 109.6
click div "[STREET_ADDRESS]"
drag, startPoint x: 356, startPoint y: 405, endPoint x: 200, endPoint y: 411, distance: 156.2
click div "SAFELITE GLASS CORP #145"
drag, startPoint x: 433, startPoint y: 425, endPoint x: 322, endPoint y: 429, distance: 111.3
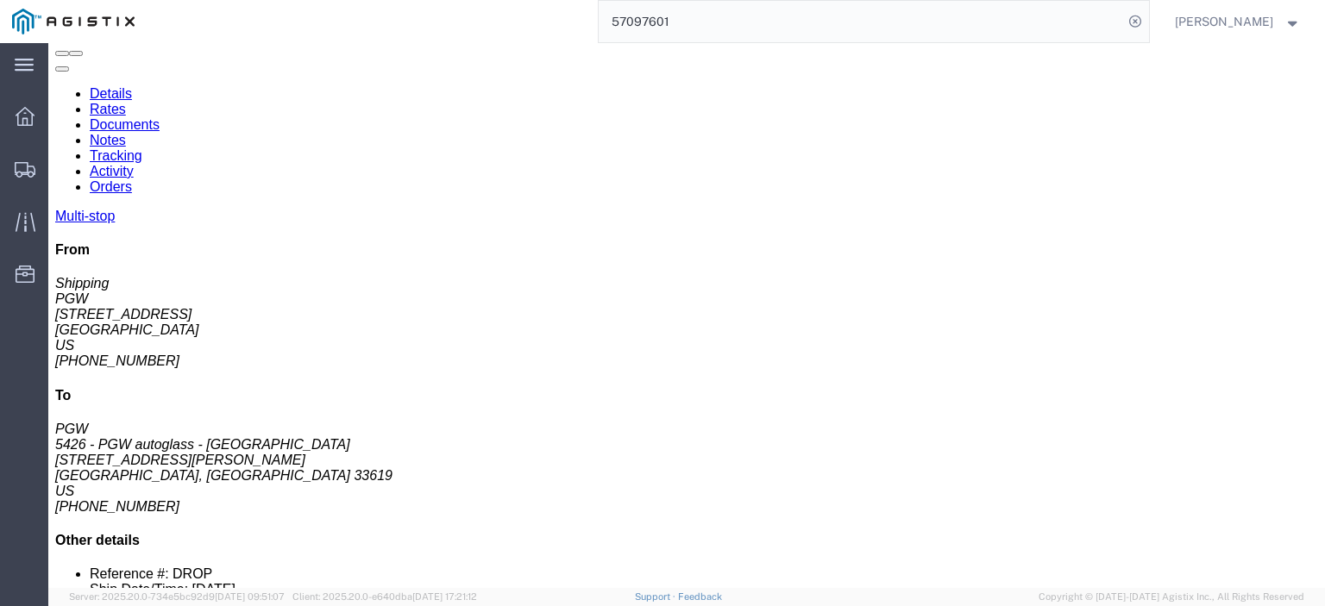
click div "[STREET_ADDRESS]"
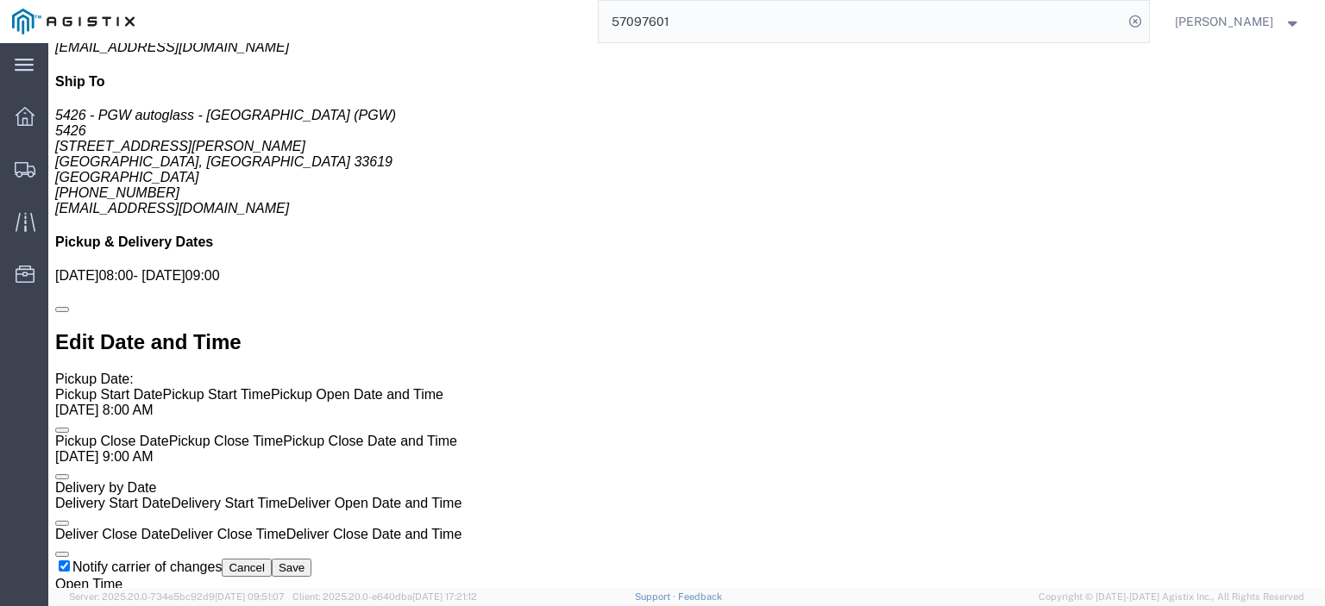
scroll to position [1121, 0]
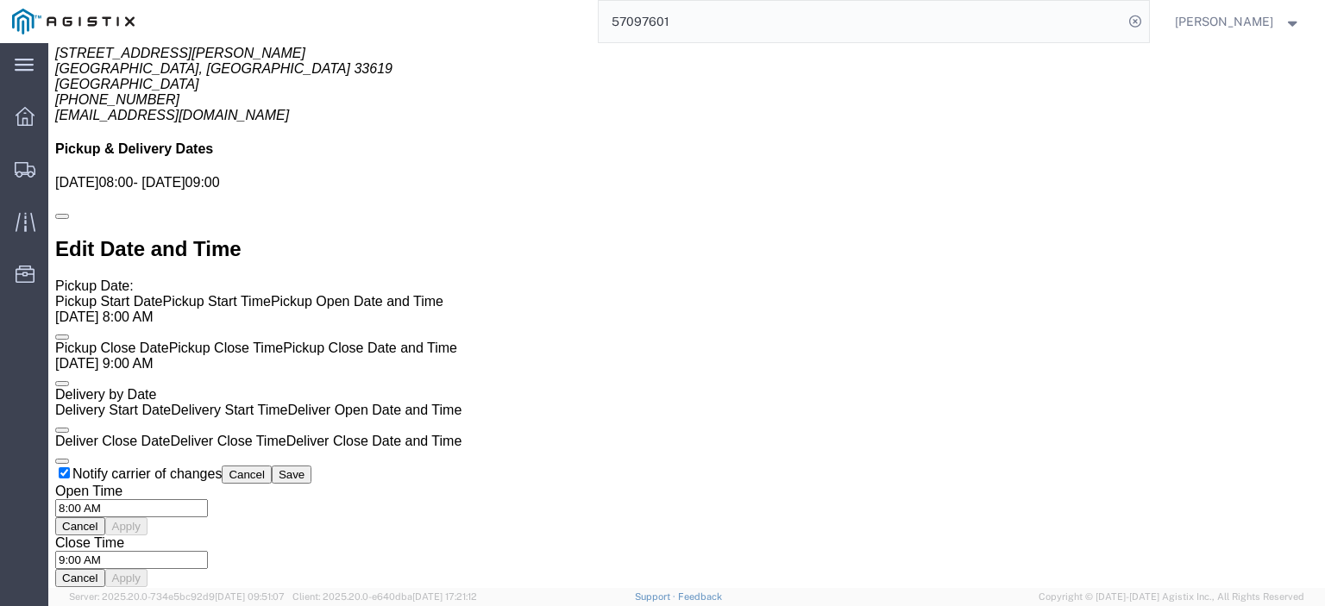
click link "Rates"
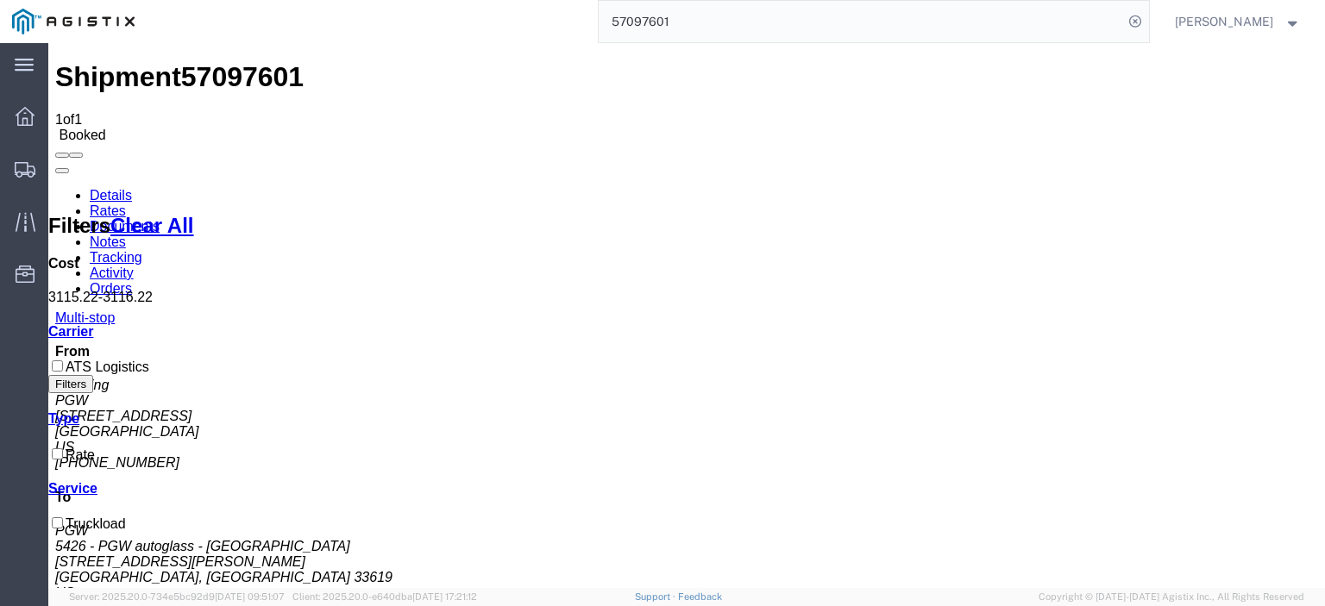
drag, startPoint x: 718, startPoint y: 22, endPoint x: 316, endPoint y: -19, distance: 404.8
click at [316, 0] on html "main_menu Created with Sketch. Collapse Menu Dashboard Shipments Traffic Resour…" at bounding box center [662, 303] width 1325 height 606
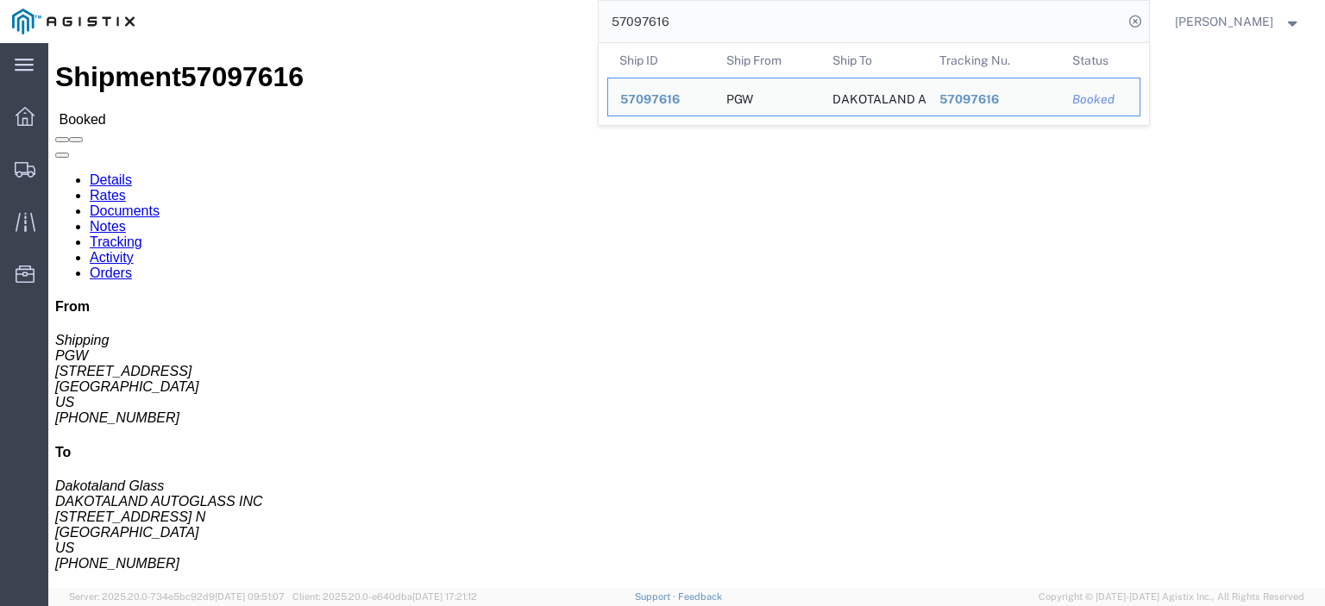
drag, startPoint x: 121, startPoint y: 198, endPoint x: 47, endPoint y: 254, distance: 93.0
click html "Shipment 57097616 Booked Details Rates Documents Notes Tracking Activity Orders…"
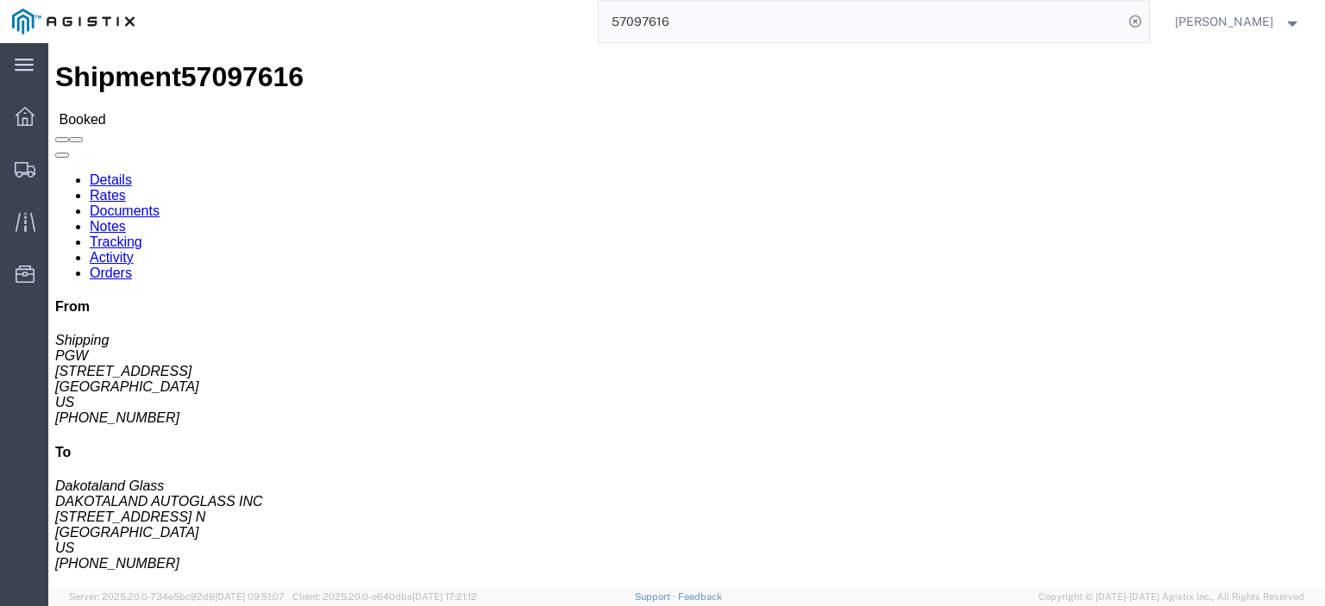
click address "PGW (Shipping) [STREET_ADDRESS] [PHONE_NUMBER] [EMAIL_ADDRESS][DOMAIN_NAME]"
drag, startPoint x: 360, startPoint y: 194, endPoint x: 237, endPoint y: 208, distance: 123.2
click div "Ship To DAKOTALAND AUTOGLASS INC (Dakotaland Glass) DAGSFS [STREET_ADDRESS] [GE…"
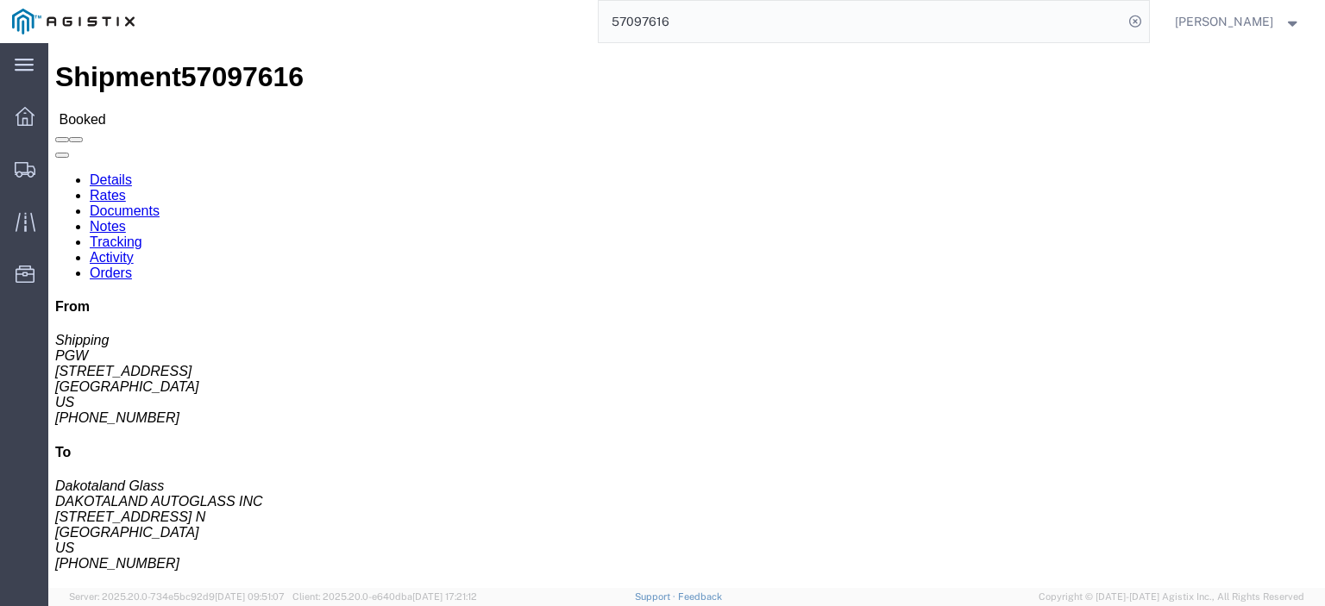
drag, startPoint x: 304, startPoint y: 175, endPoint x: 242, endPoint y: 166, distance: 62.0
click div "Ship To DAKOTALAND AUTOGLASS INC (Dakotaland Glass) DAGSFS [STREET_ADDRESS] [GE…"
drag, startPoint x: 388, startPoint y: 218, endPoint x: 247, endPoint y: 223, distance: 141.5
click div "Ship To DAKOTALAND AUTOGLASS INC (Dakotaland Glass) DAGSFS [STREET_ADDRESS] [GE…"
drag, startPoint x: 458, startPoint y: 269, endPoint x: 229, endPoint y: 270, distance: 228.6
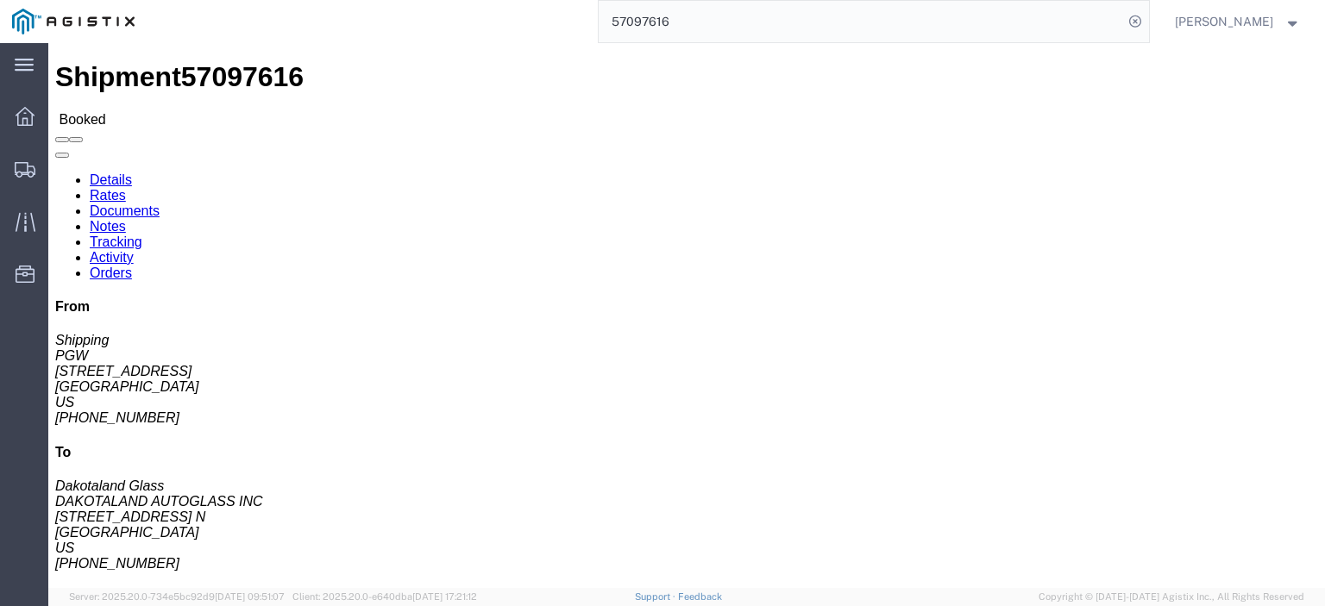
click div "Ship From PGW (Shipping) [STREET_ADDRESS] [PHONE_NUMBER] [EMAIL_ADDRESS][DOMAIN…"
click address "DAKOTALAND AUTOGLASS INC (Dakotaland Glass) DAGSFS [STREET_ADDRESS] [GEOGRAPHIC…"
drag, startPoint x: 330, startPoint y: 253, endPoint x: 238, endPoint y: 253, distance: 92.3
click div "Ship To DAKOTALAND AUTOGLASS INC (Dakotaland Glass) DAGSFS [STREET_ADDRESS] [GE…"
drag, startPoint x: 457, startPoint y: 273, endPoint x: 239, endPoint y: 278, distance: 218.2
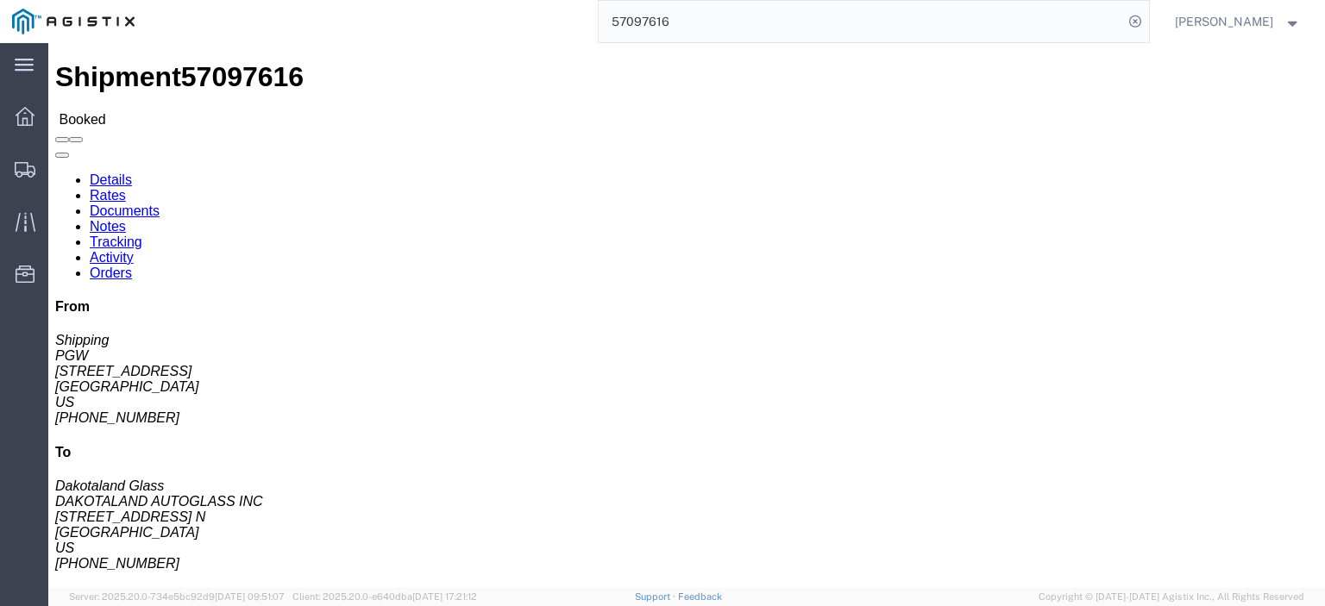
click div "Ship To DAKOTALAND AUTOGLASS INC (Dakotaland Glass) DAGSFS [STREET_ADDRESS] [GE…"
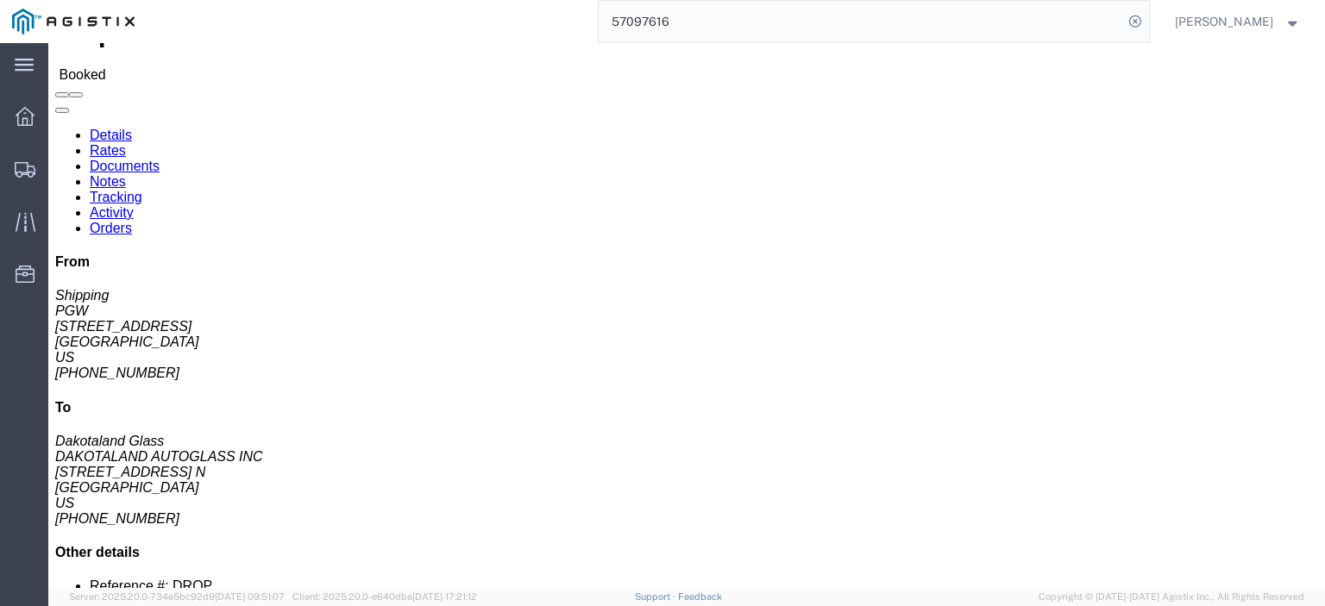
scroll to position [86, 0]
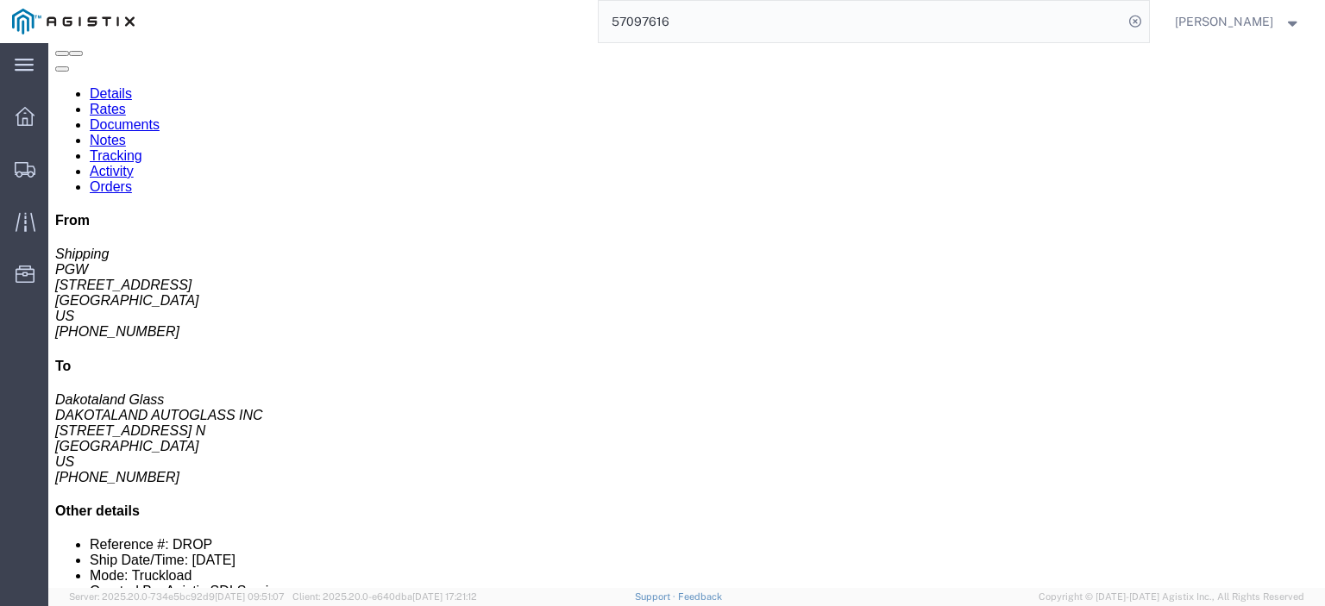
click link "Rates"
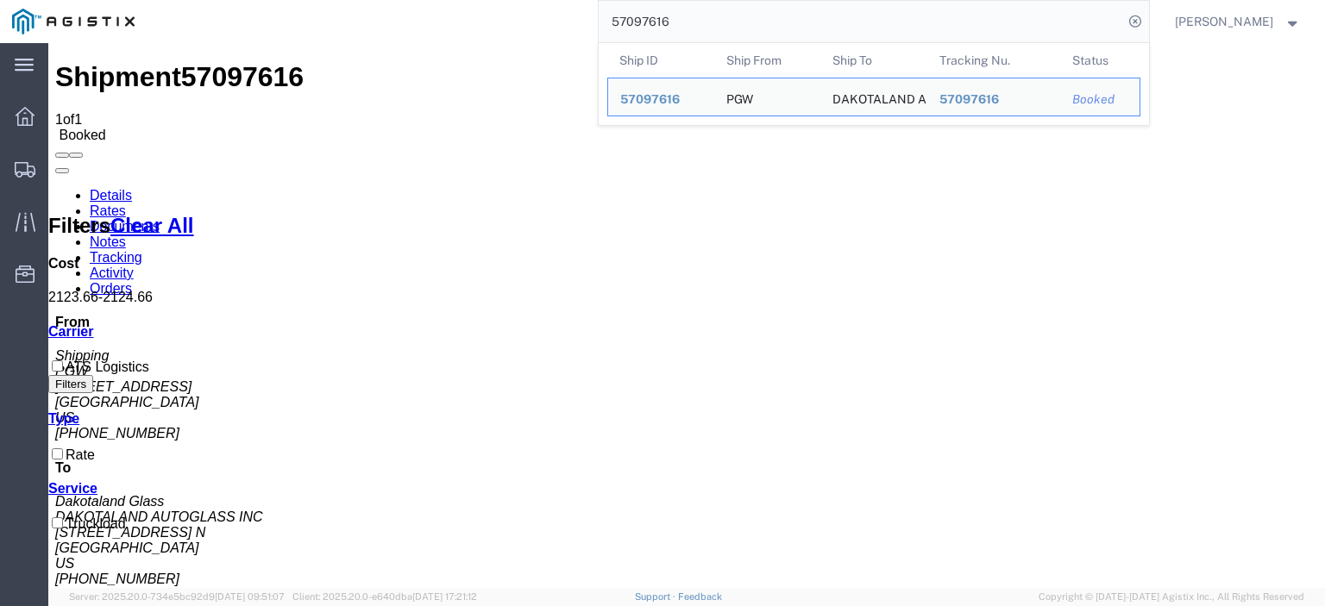
drag, startPoint x: 713, startPoint y: 8, endPoint x: 355, endPoint y: -30, distance: 359.9
click at [355, 0] on html "main_menu Created with Sketch. Collapse Menu Dashboard Shipments Traffic Resour…" at bounding box center [662, 303] width 1325 height 606
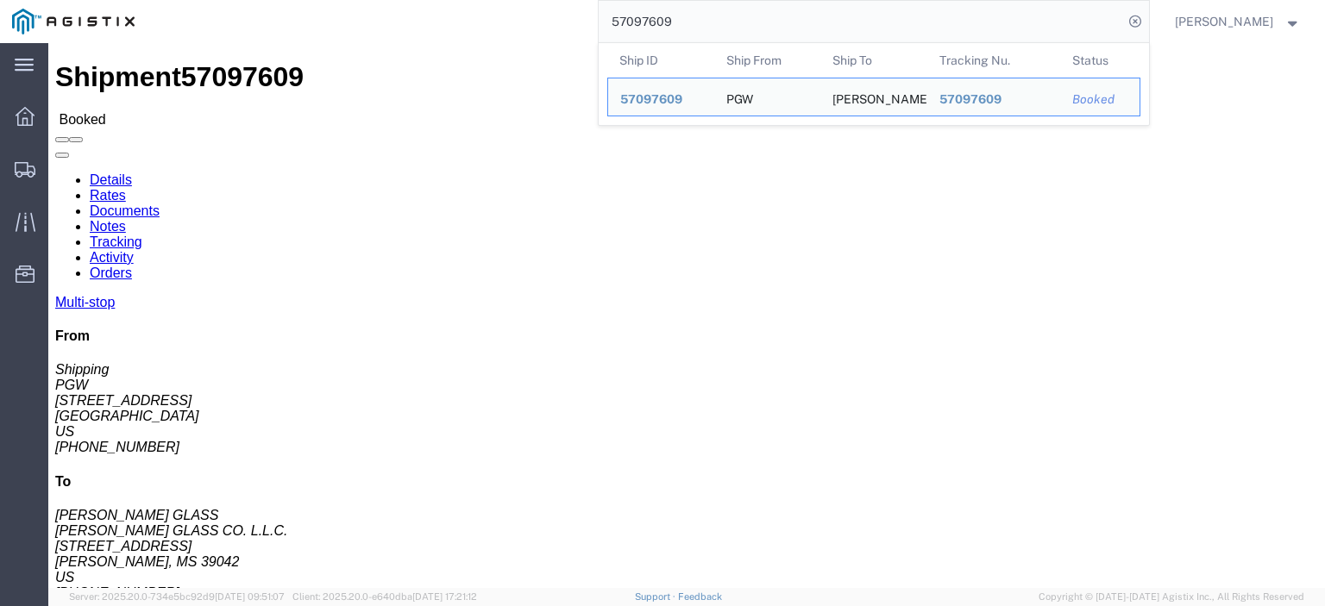
drag, startPoint x: 42, startPoint y: 207, endPoint x: 14, endPoint y: 210, distance: 28.7
click div "Ship From PGW (Shipping) [STREET_ADDRESS] [PHONE_NUMBER] [EMAIL_ADDRESS][DOMAIN…"
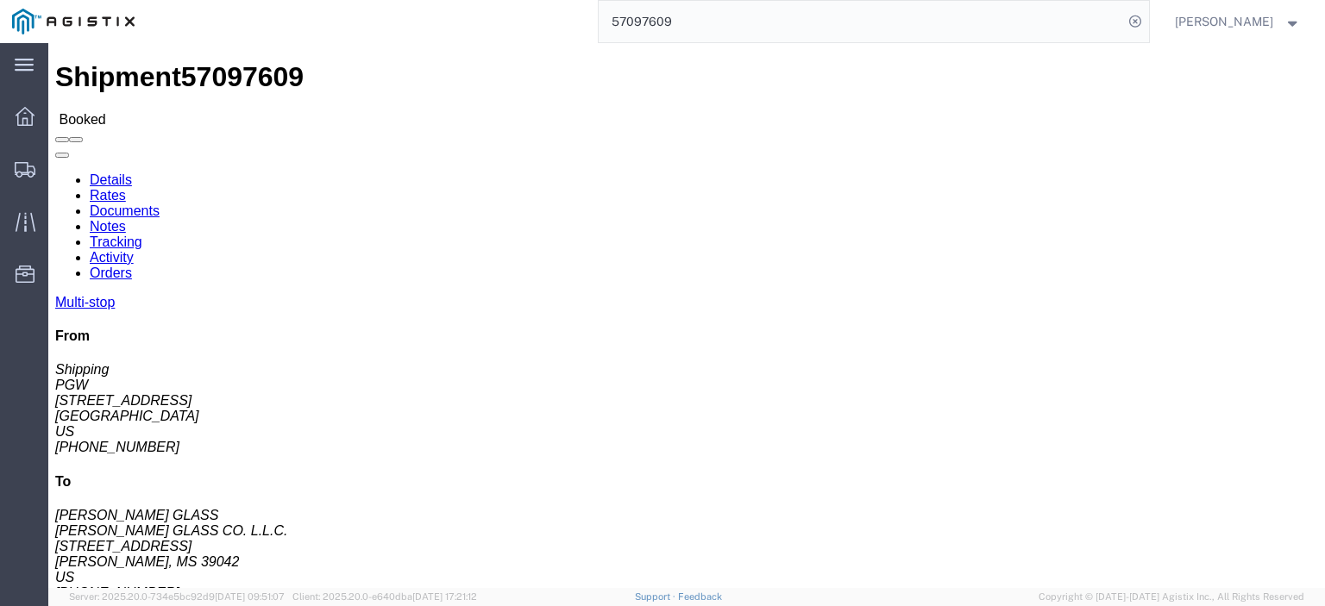
drag, startPoint x: 386, startPoint y: 204, endPoint x: 247, endPoint y: 206, distance: 139.7
click div "Ship To [PERSON_NAME] GLASS CO. L.L.C. ([PERSON_NAME] GLASS) VEN390 [STREET_ADD…"
drag, startPoint x: 300, startPoint y: 184, endPoint x: 248, endPoint y: 172, distance: 53.8
click div "Ship To [PERSON_NAME] GLASS CO. L.L.C. ([PERSON_NAME] GLASS) VEN390 [STREET_ADD…"
drag, startPoint x: 381, startPoint y: 220, endPoint x: 247, endPoint y: 220, distance: 134.5
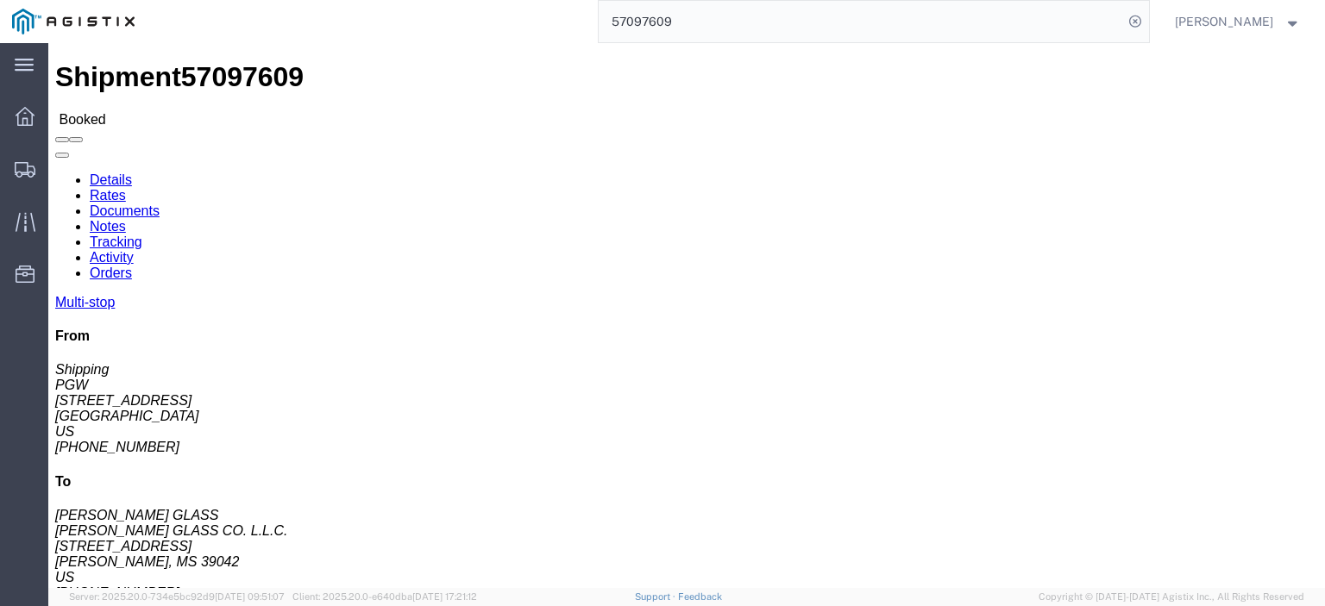
click div "Ship To [PERSON_NAME] GLASS CO. L.L.C. ([PERSON_NAME] GLASS) VEN390 [STREET_ADD…"
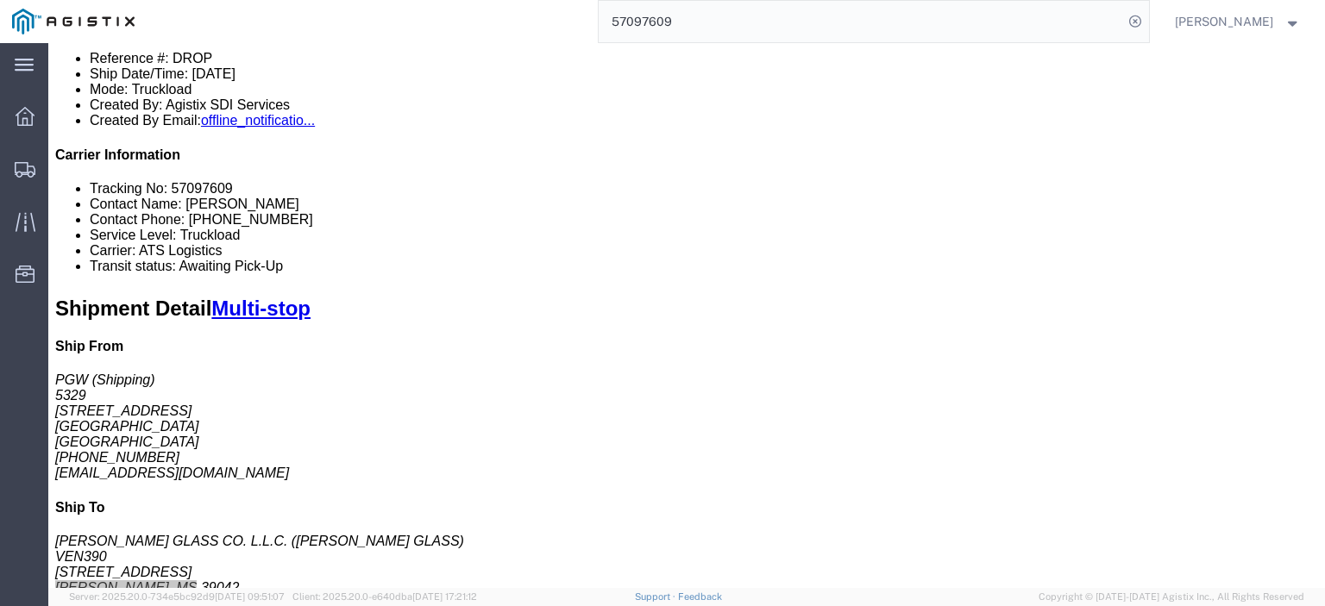
scroll to position [86, 0]
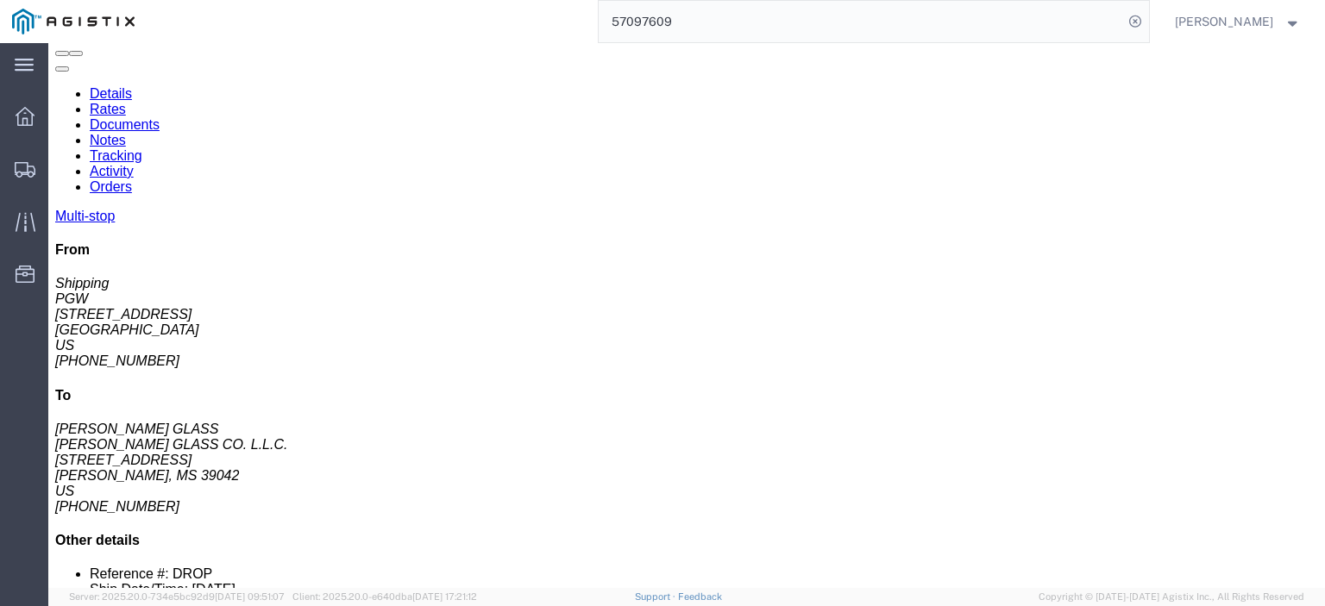
drag, startPoint x: 269, startPoint y: 424, endPoint x: 216, endPoint y: 423, distance: 52.6
click td "5767 - PGW autoglass - [GEOGRAPHIC_DATA] [STREET_ADDRESS]"
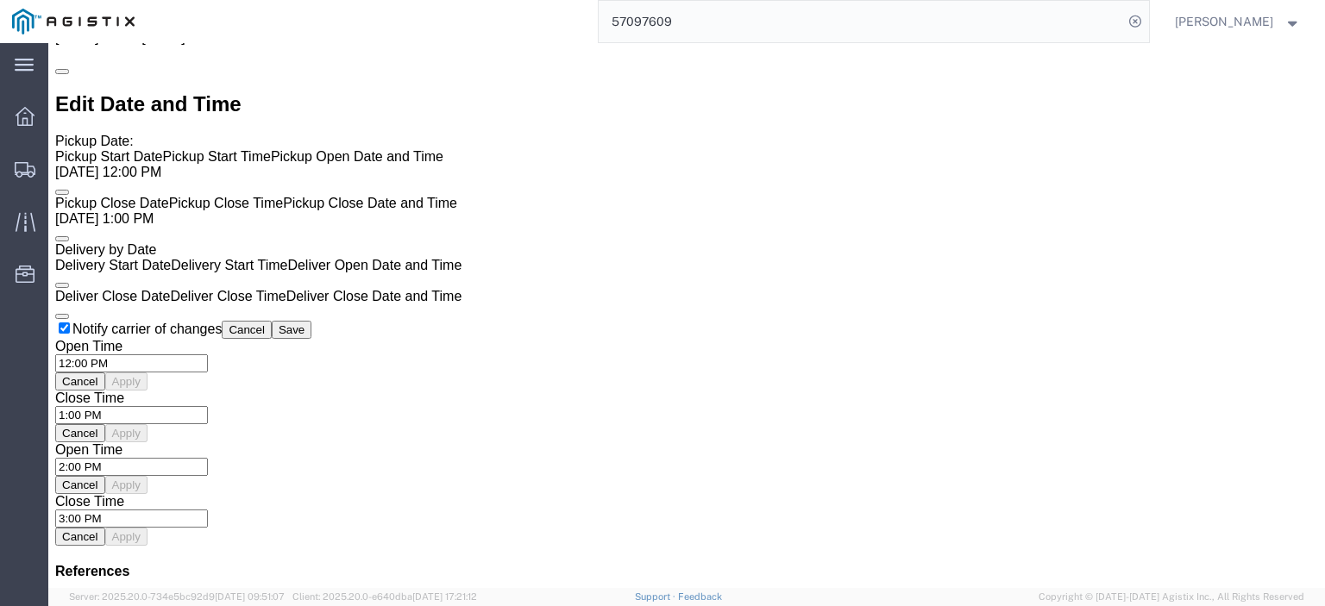
scroll to position [1294, 0]
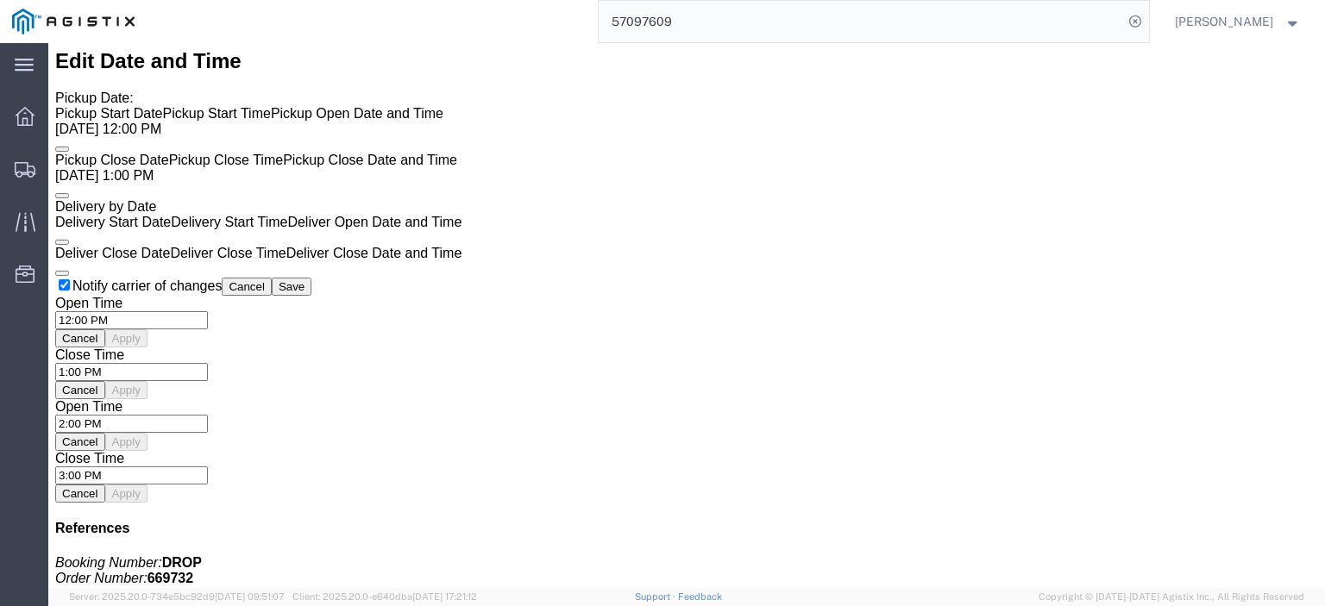
click link "Rates"
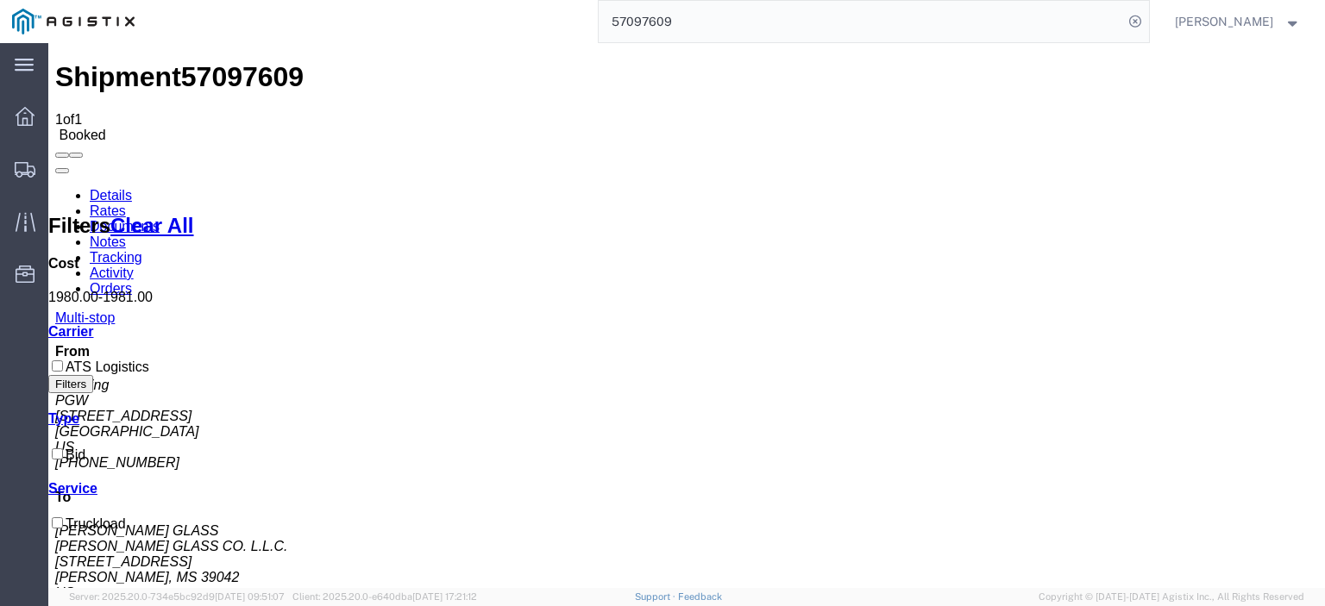
click at [126, 235] on link "Notes" at bounding box center [108, 242] width 36 height 15
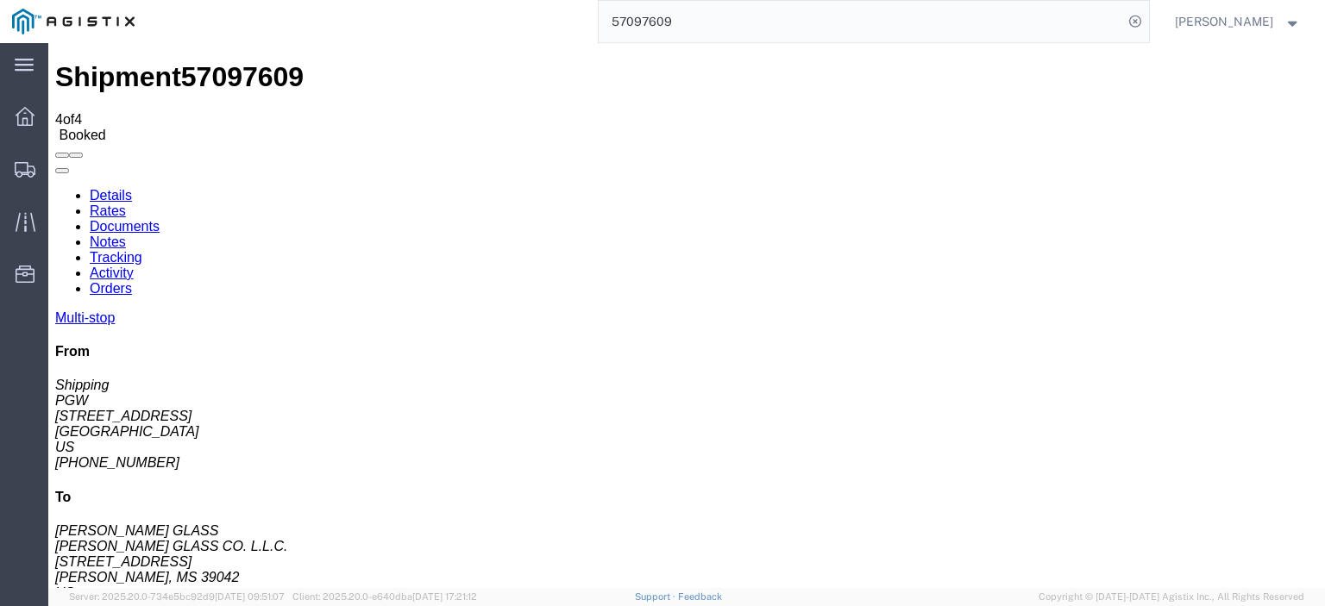
drag, startPoint x: 715, startPoint y: 21, endPoint x: 434, endPoint y: -1, distance: 282.0
click at [434, 0] on html "main_menu Created with Sketch. Collapse Menu Dashboard Shipments Traffic Resour…" at bounding box center [662, 303] width 1325 height 606
type input "57097612"
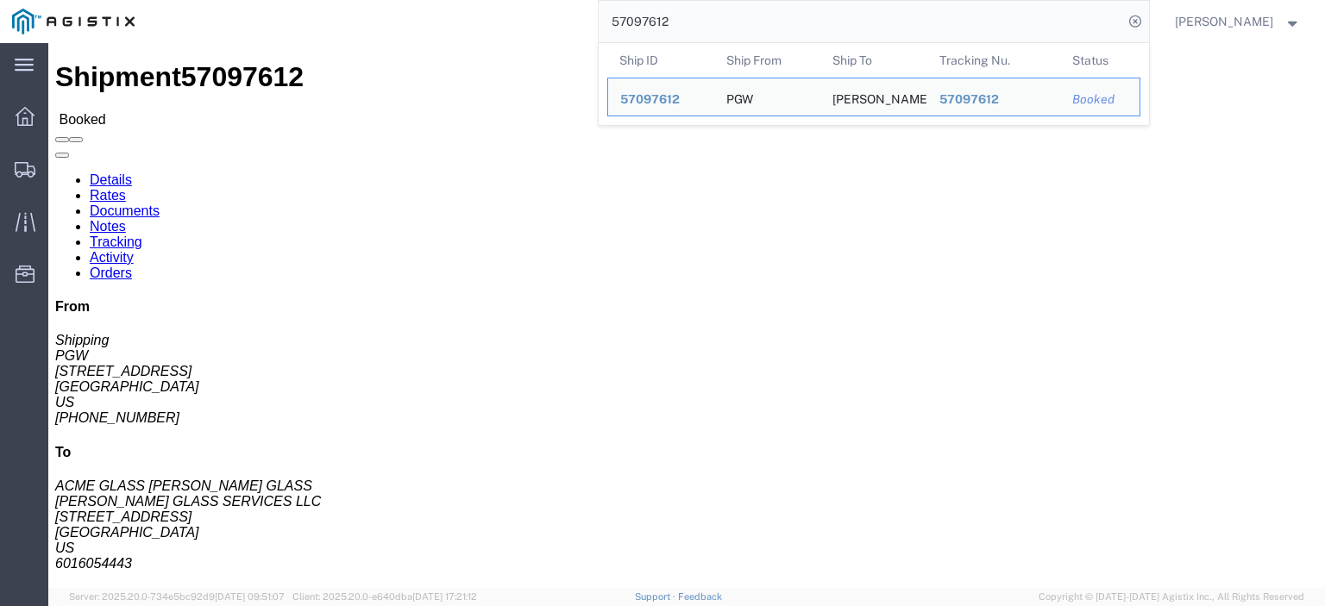
drag, startPoint x: 122, startPoint y: 198, endPoint x: 11, endPoint y: 204, distance: 110.6
click div "Ship From PGW (Shipping) [STREET_ADDRESS] [PHONE_NUMBER] [EMAIL_ADDRESS][DOMAIN…"
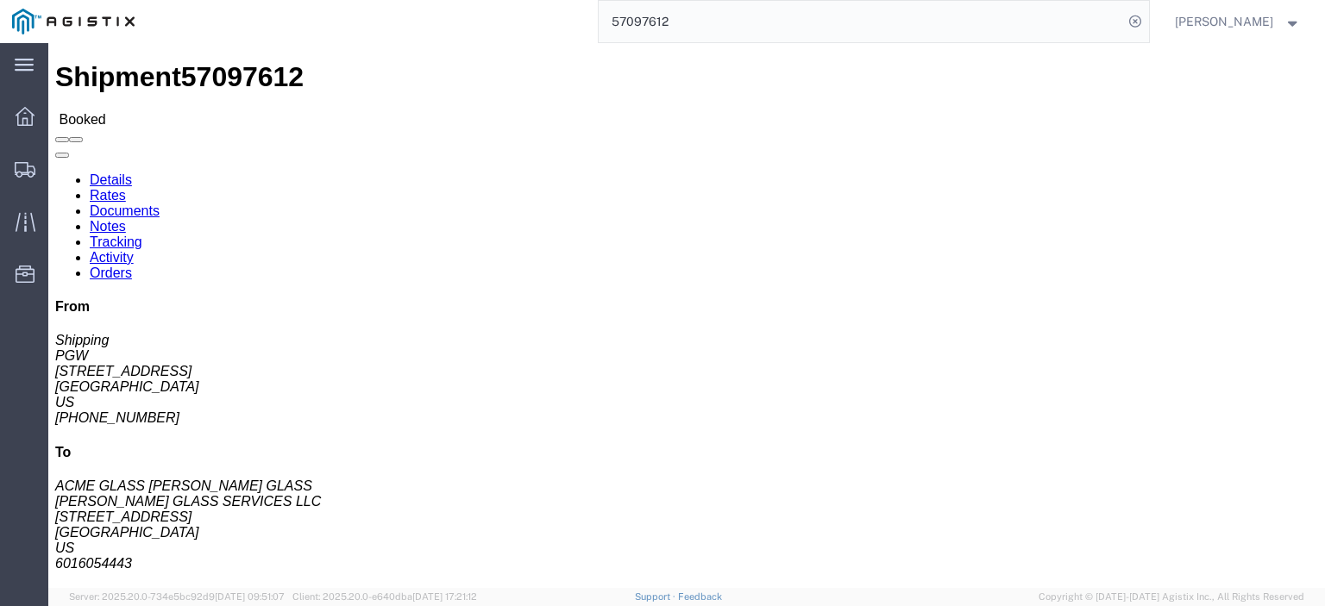
drag, startPoint x: 321, startPoint y: 194, endPoint x: 242, endPoint y: 201, distance: 78.8
click div "Ship To [PERSON_NAME] GLASS SERVICES LLC (ACME GLASS [PERSON_NAME] GLASS) [PERS…"
drag, startPoint x: 317, startPoint y: 184, endPoint x: 243, endPoint y: 171, distance: 74.4
click div "Ship To [PERSON_NAME] GLASS SERVICES LLC (ACME GLASS [PERSON_NAME] GLASS) [PERS…"
drag, startPoint x: 382, startPoint y: 224, endPoint x: 241, endPoint y: 222, distance: 140.6
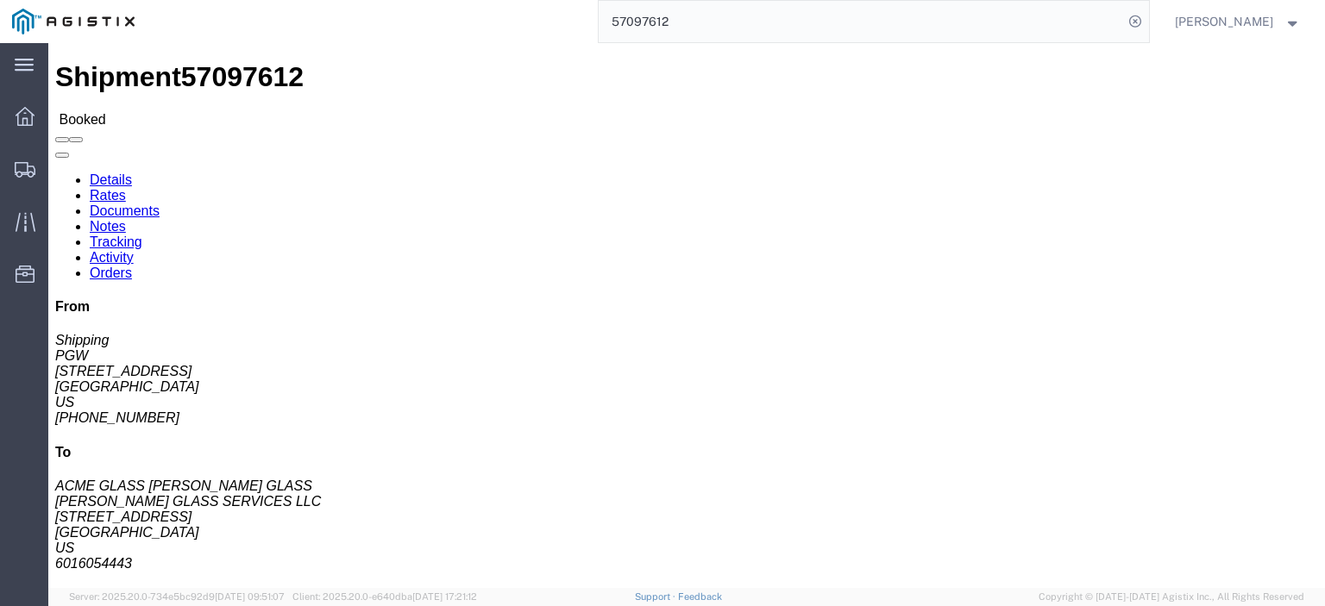
click div "Ship To [PERSON_NAME] GLASS SERVICES LLC (ACME GLASS [PERSON_NAME] GLASS) [PERS…"
drag, startPoint x: 325, startPoint y: 247, endPoint x: 248, endPoint y: 253, distance: 77.0
click address "[PERSON_NAME] GLASS SERVICES LLC (ACME GLASS [PERSON_NAME] GLASS) [PERSON_NAME]…"
drag, startPoint x: 264, startPoint y: 249, endPoint x: 286, endPoint y: 238, distance: 25.1
drag, startPoint x: 286, startPoint y: 238, endPoint x: 256, endPoint y: 250, distance: 32.5
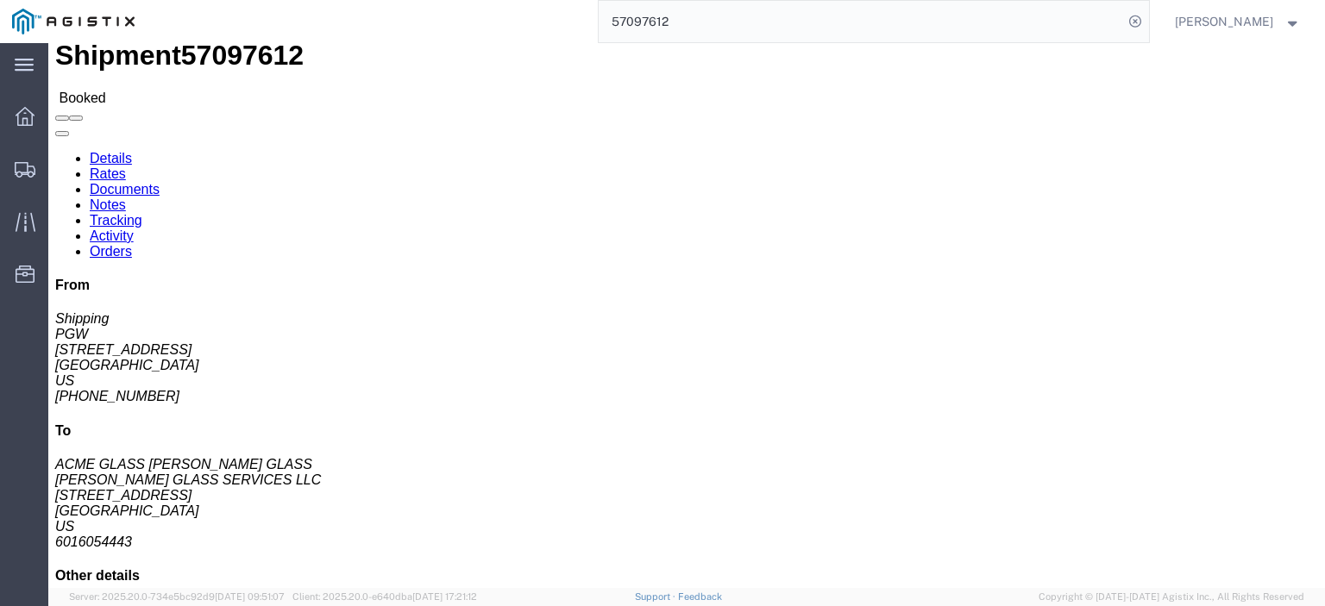
scroll to position [86, 0]
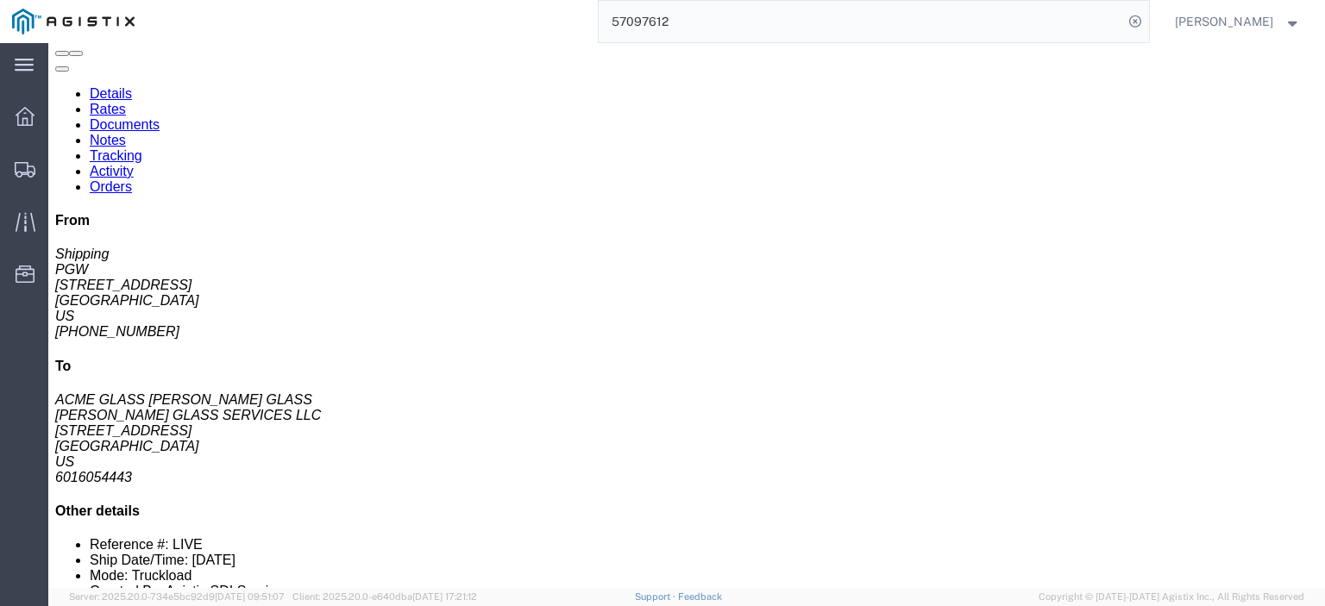
click link "Rates"
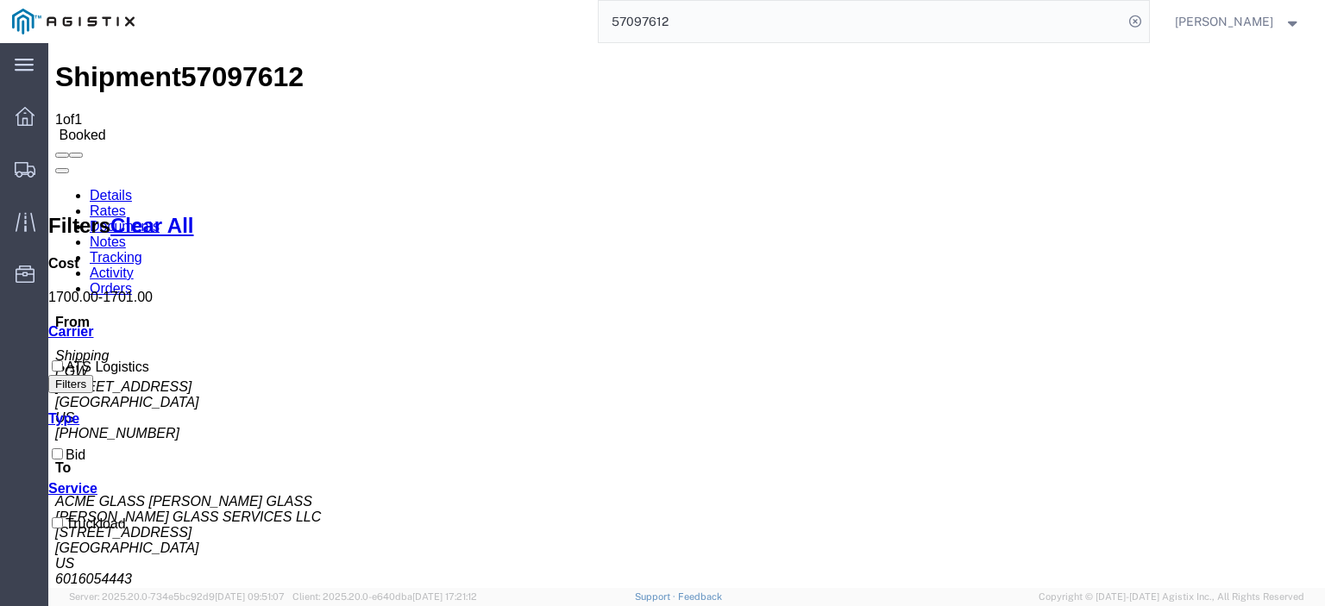
click at [126, 235] on link "Notes" at bounding box center [108, 242] width 36 height 15
